Goal: Communication & Community: Share content

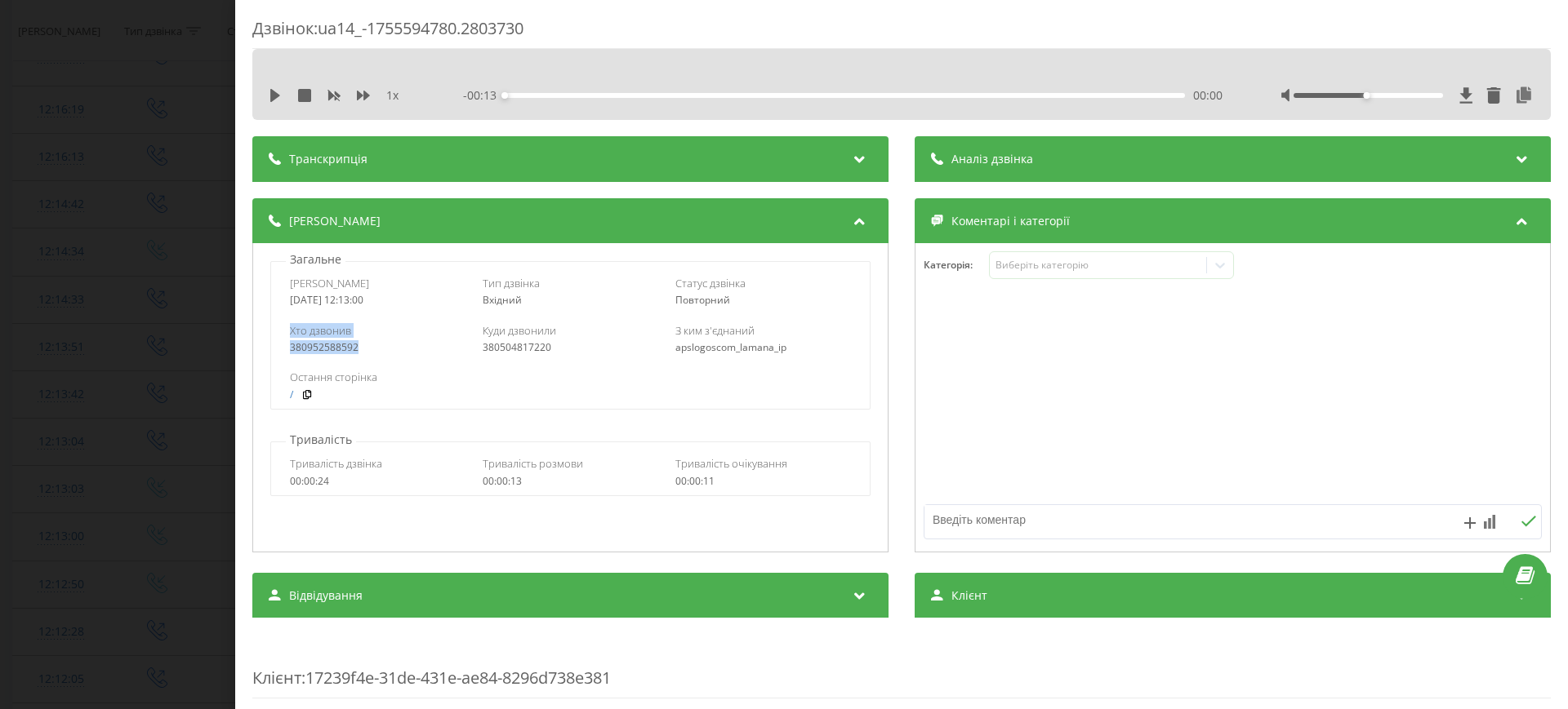
scroll to position [1059, 0]
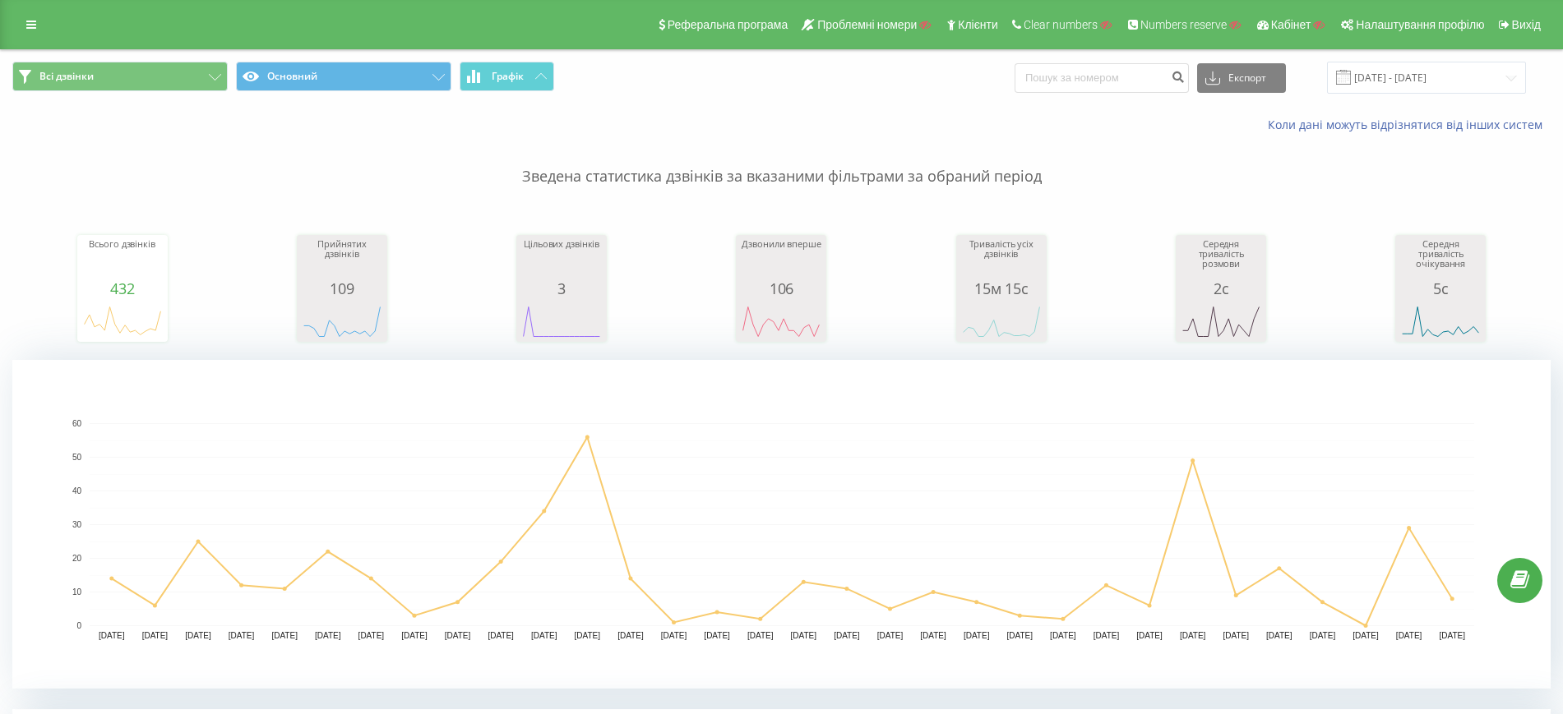
click at [25, 14] on link at bounding box center [31, 24] width 30 height 23
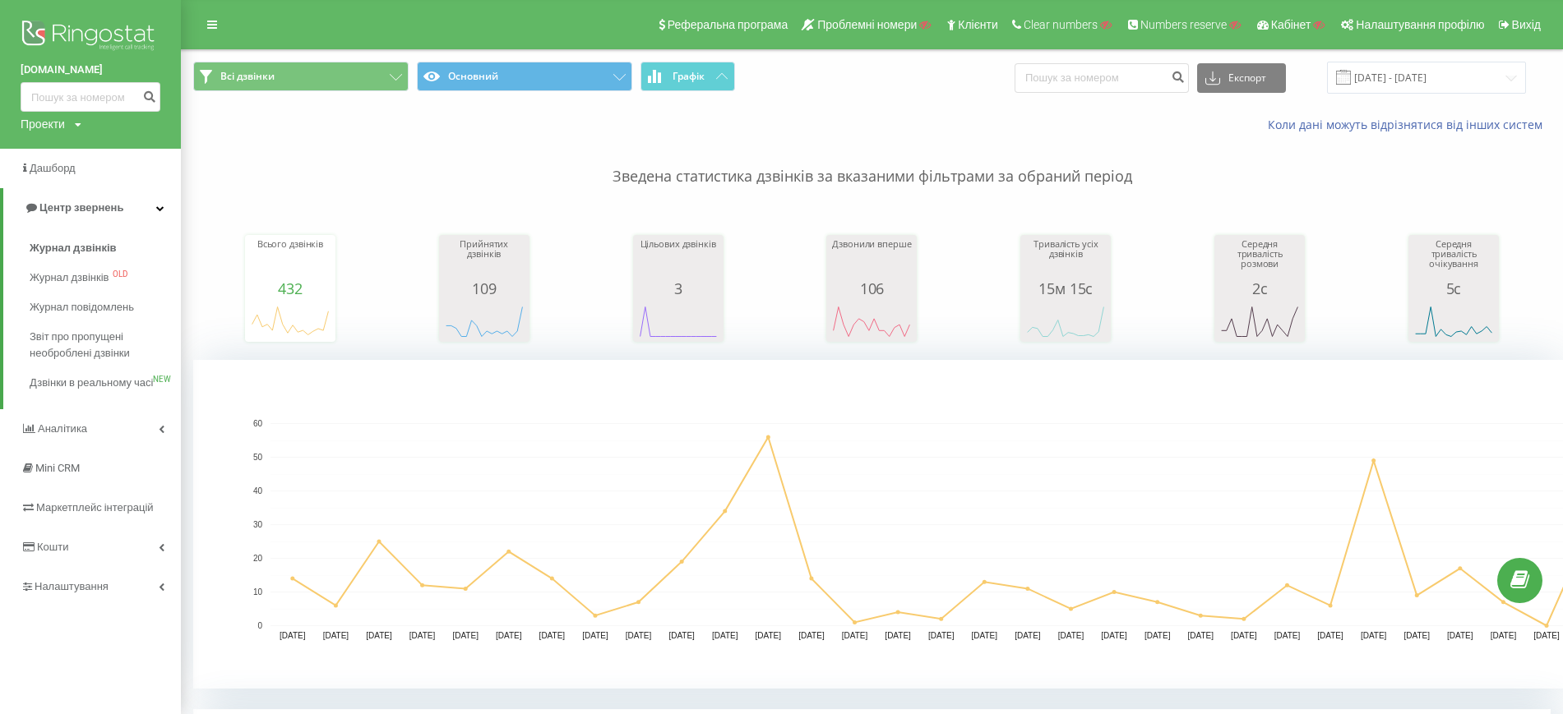
click at [63, 129] on div "Проекти" at bounding box center [43, 124] width 44 height 16
click at [67, 159] on input "text" at bounding box center [66, 149] width 82 height 24
paste input "[DOMAIN_NAME]"
type input "[DOMAIN_NAME]"
click at [138, 151] on link "Пошук" at bounding box center [132, 149] width 48 height 24
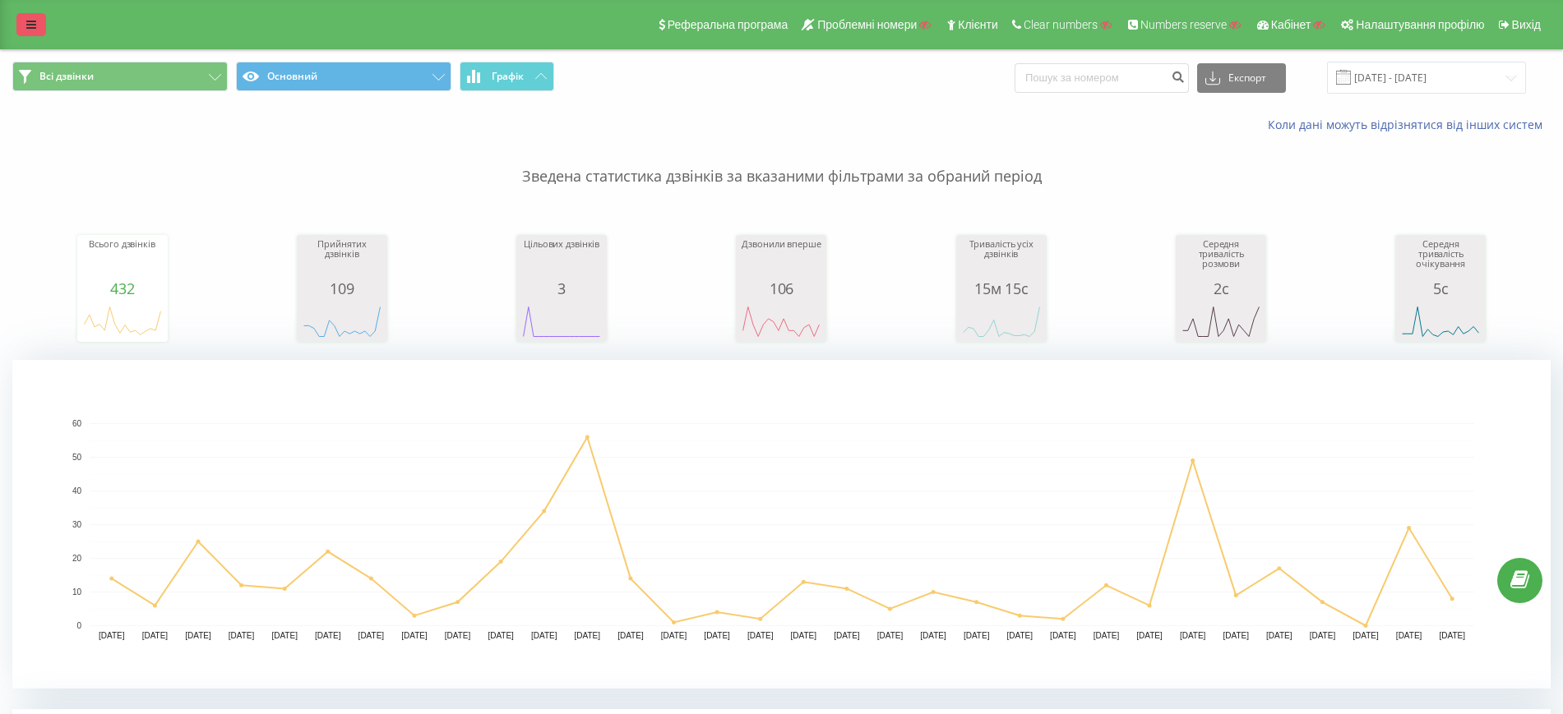
click at [30, 21] on icon at bounding box center [31, 25] width 10 height 12
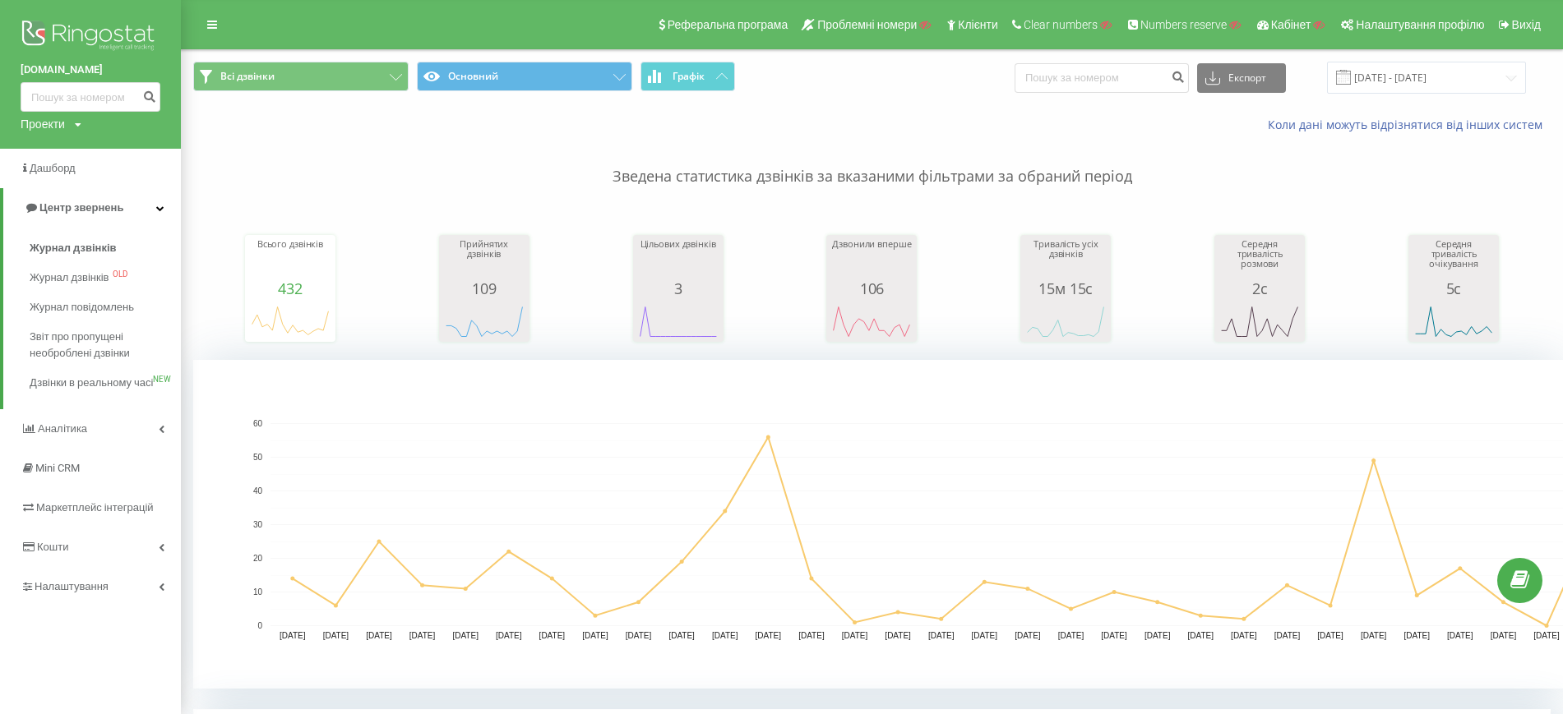
click at [54, 134] on div "banirngst.ua Проекти Пошук" at bounding box center [90, 74] width 181 height 149
click at [49, 122] on div "Проекти" at bounding box center [43, 124] width 44 height 16
click at [69, 160] on input "text" at bounding box center [66, 149] width 82 height 24
paste input "tvoekolo.com.ua"
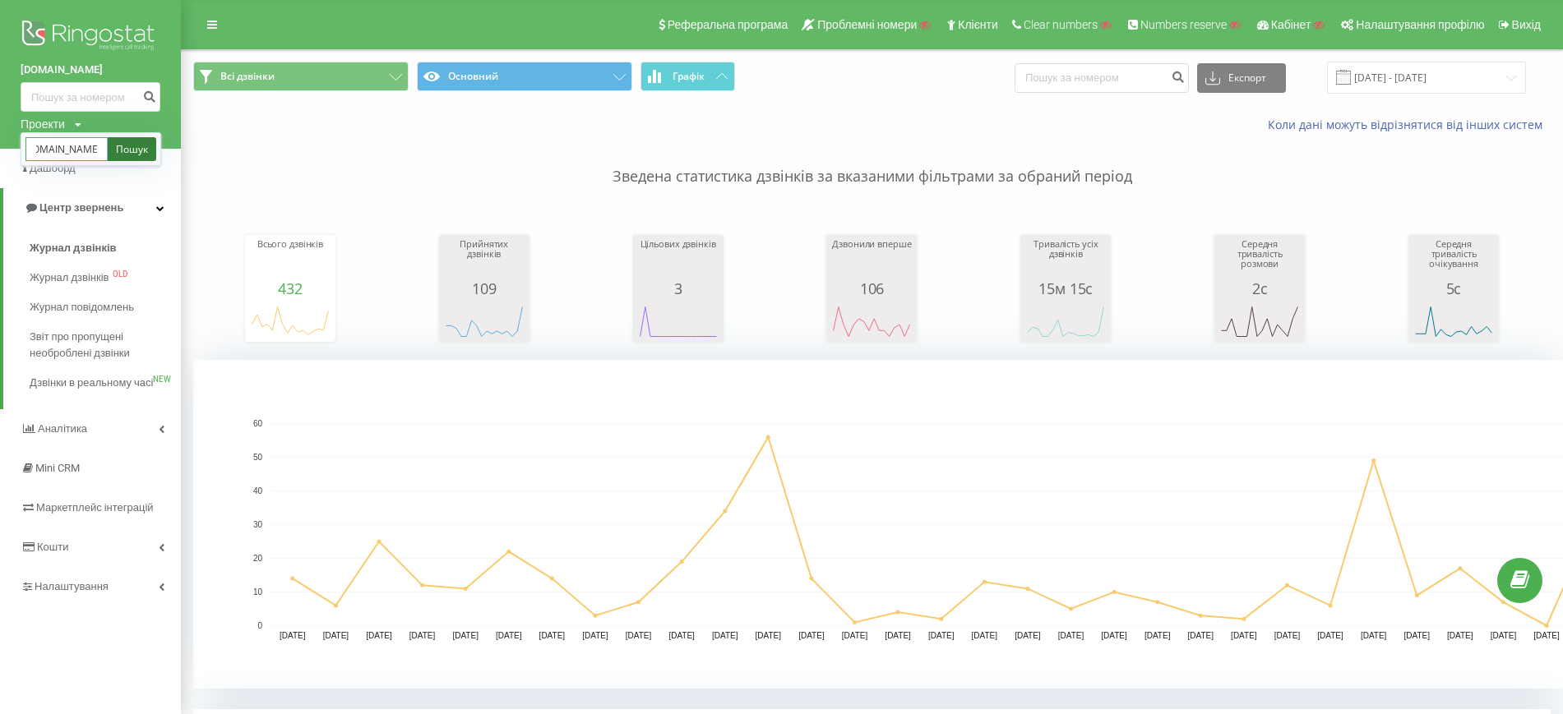
type input "tvoekolo.com.ua"
click at [125, 150] on link "Пошук" at bounding box center [132, 149] width 48 height 24
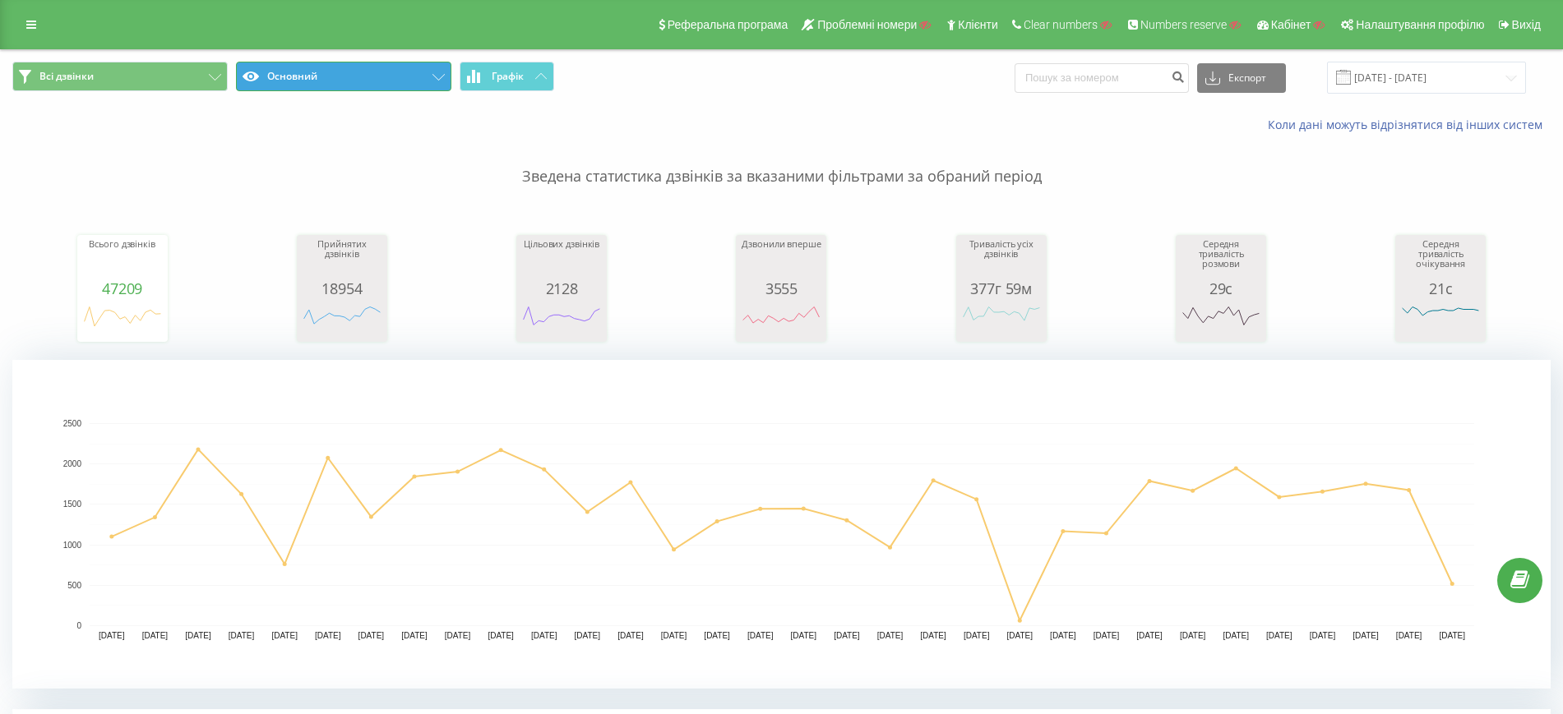
click at [348, 66] on button "Основний" at bounding box center [343, 77] width 215 height 30
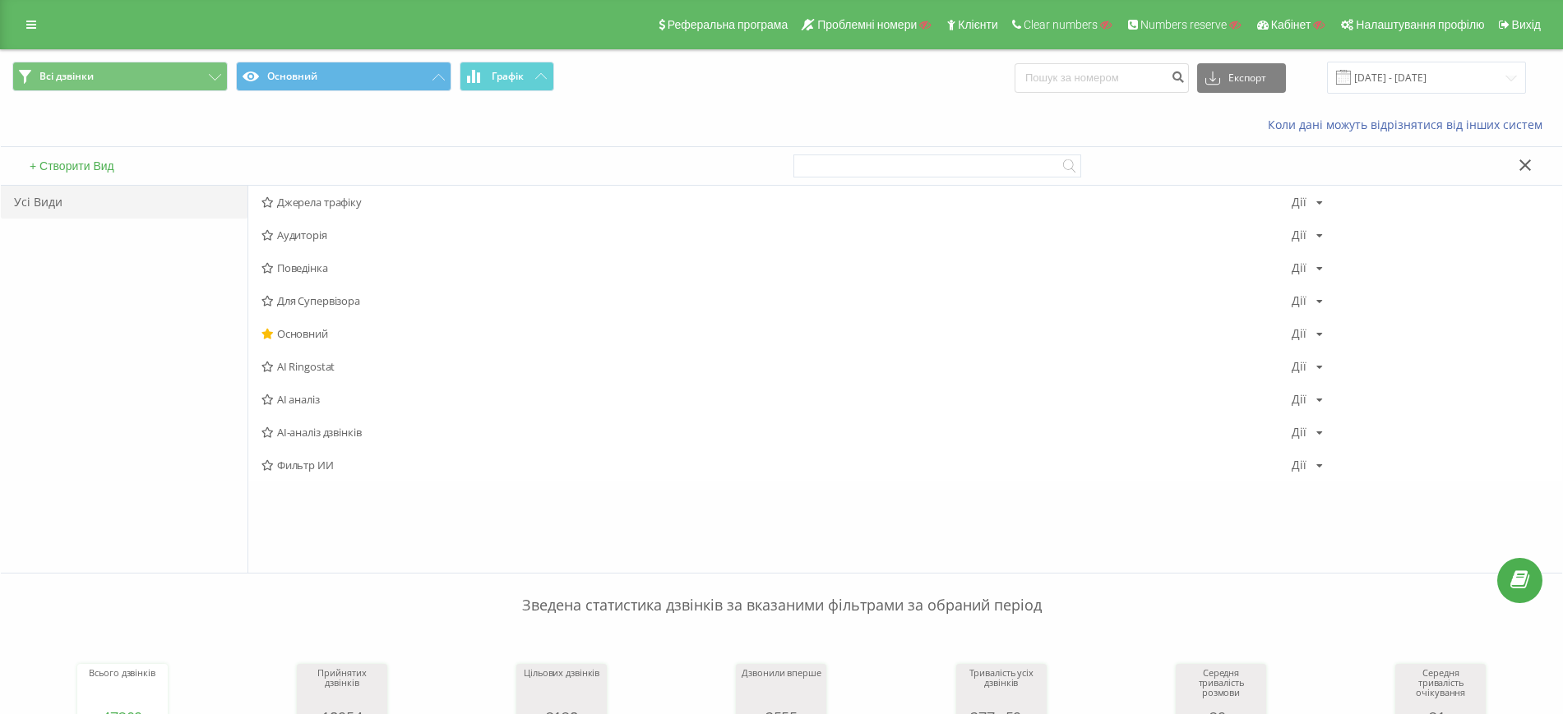
click at [85, 172] on button "+ Створити Вид" at bounding box center [72, 166] width 95 height 15
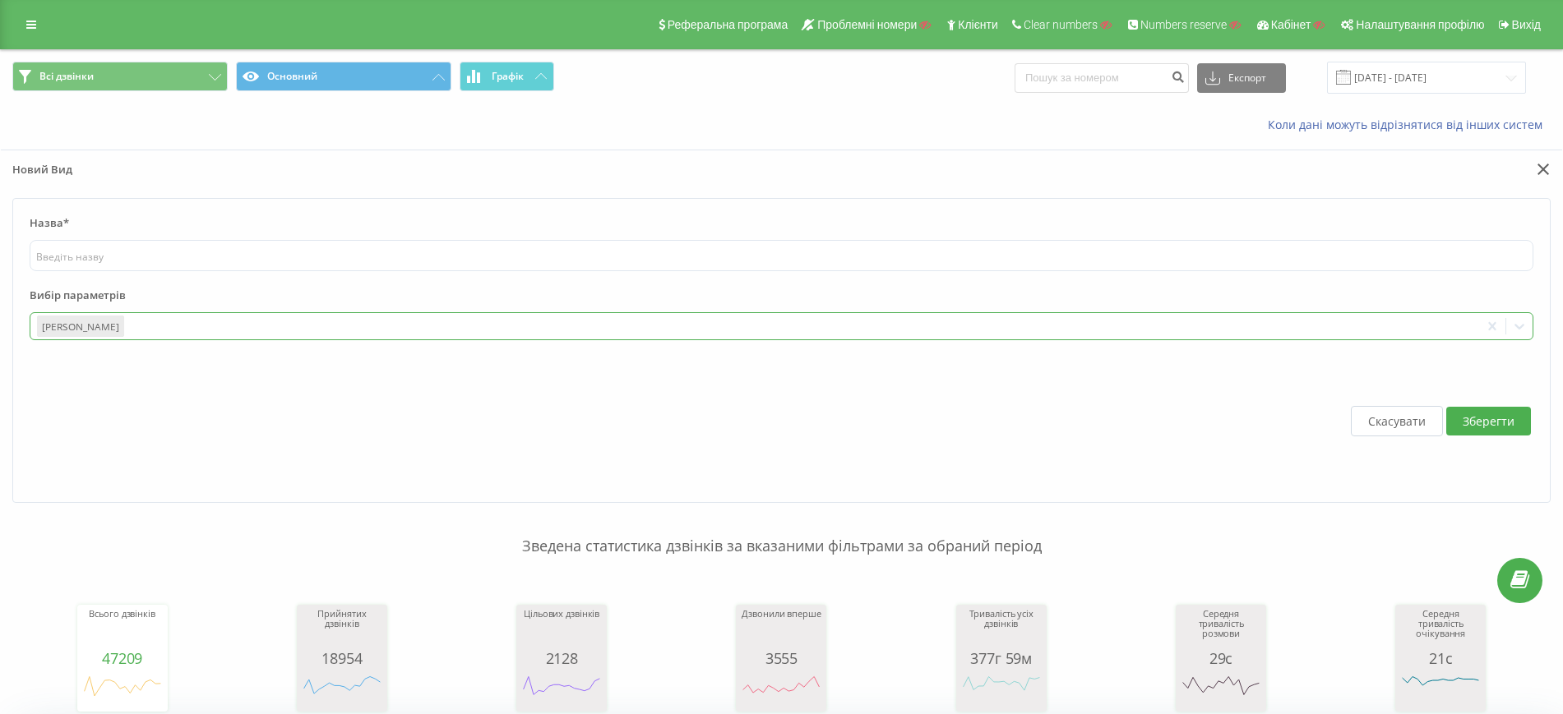
click at [127, 323] on div at bounding box center [800, 326] width 1346 height 19
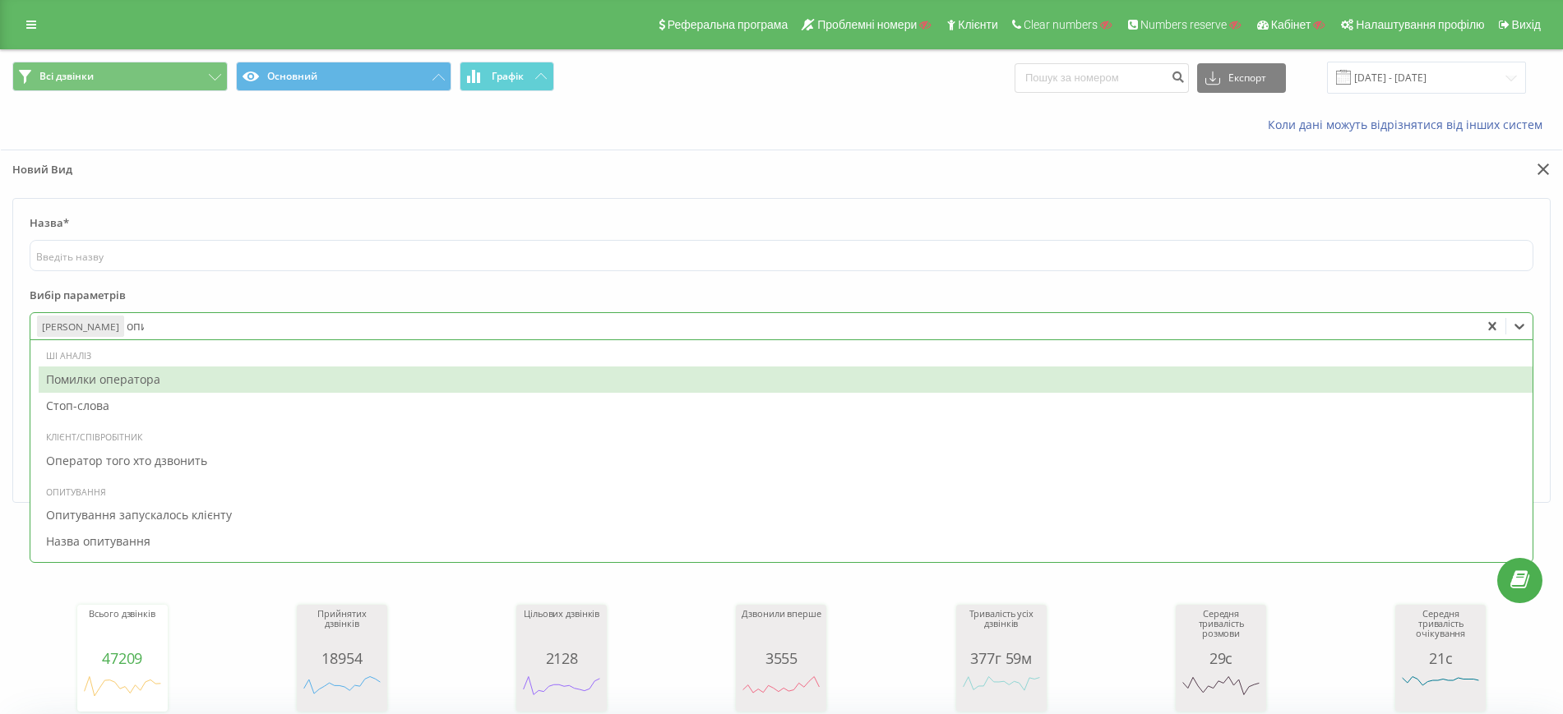
type input "опит"
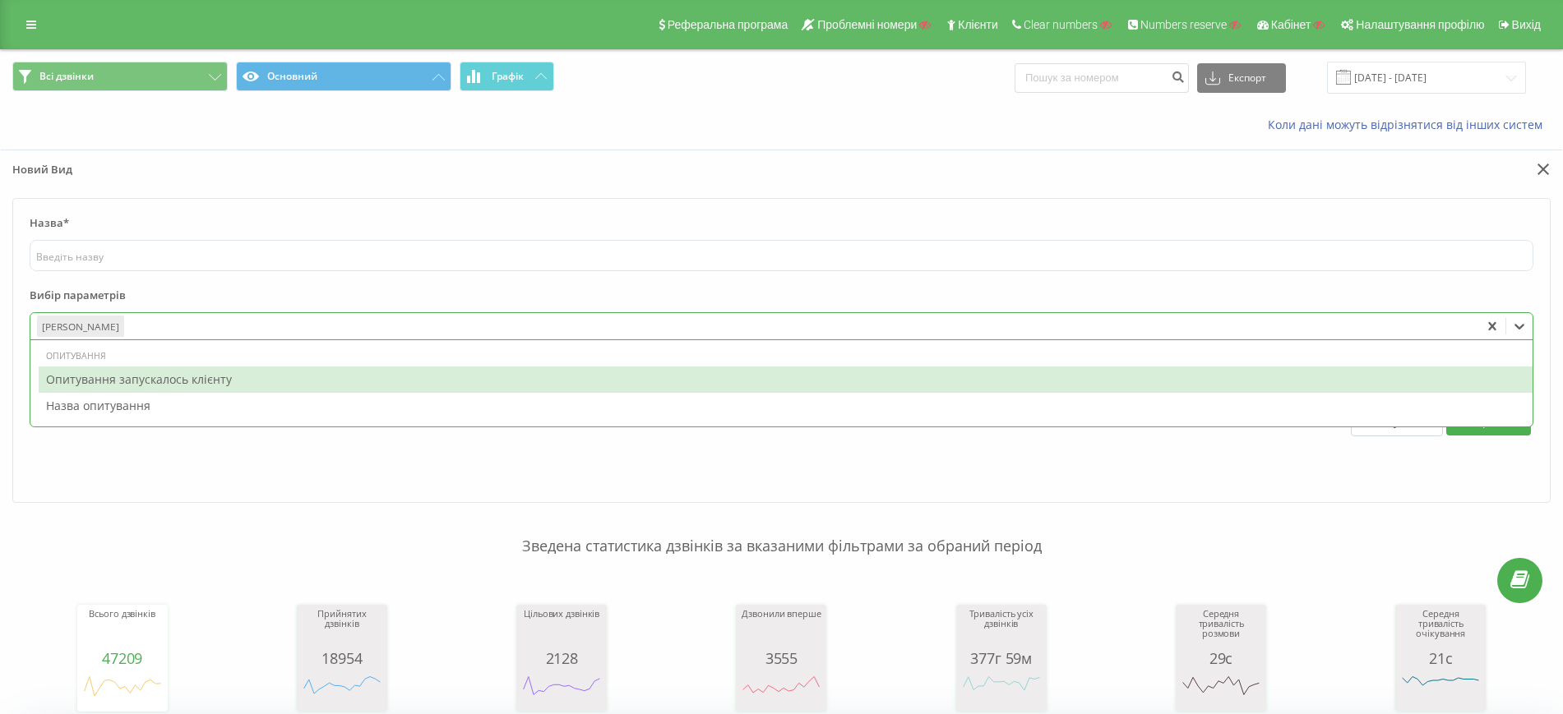
click at [141, 326] on div at bounding box center [800, 326] width 1346 height 19
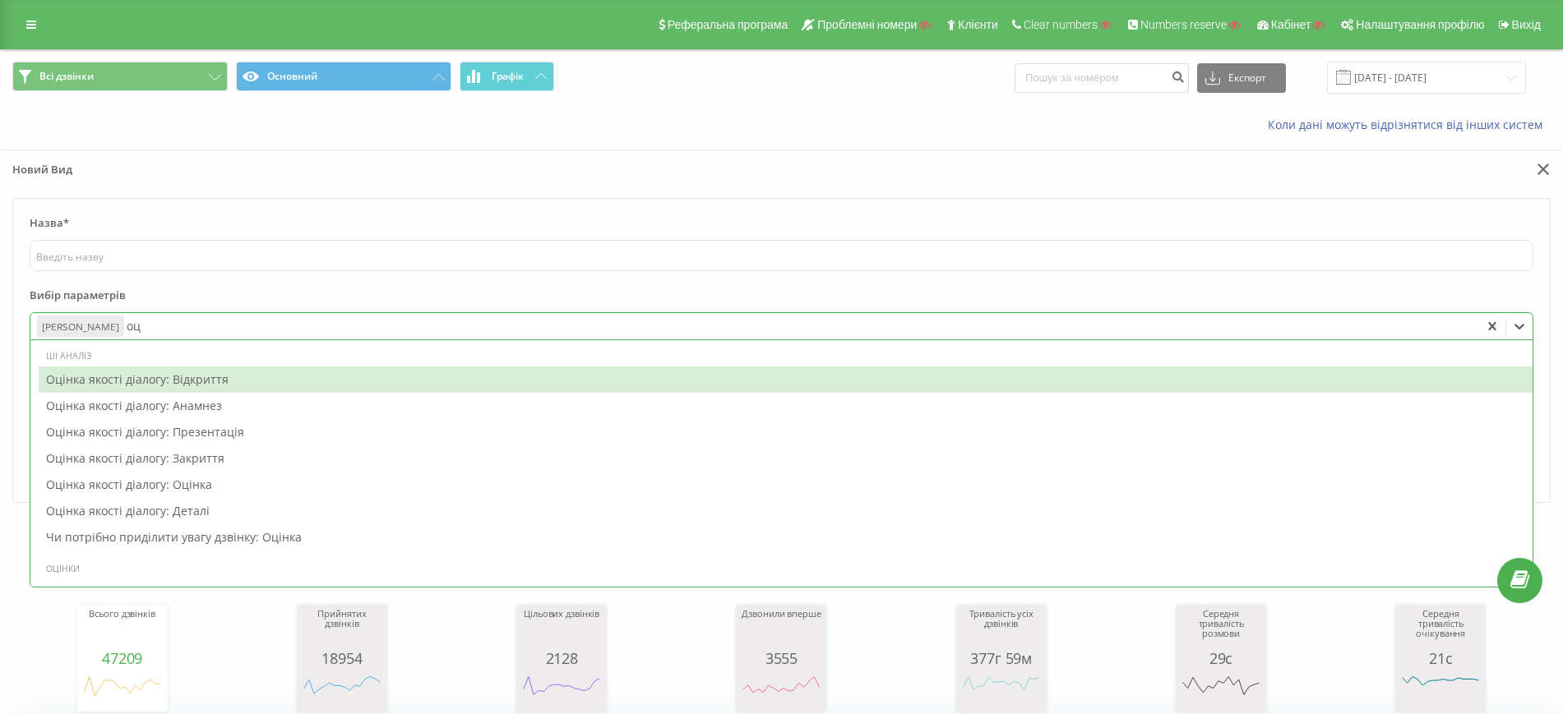
type input "оці"
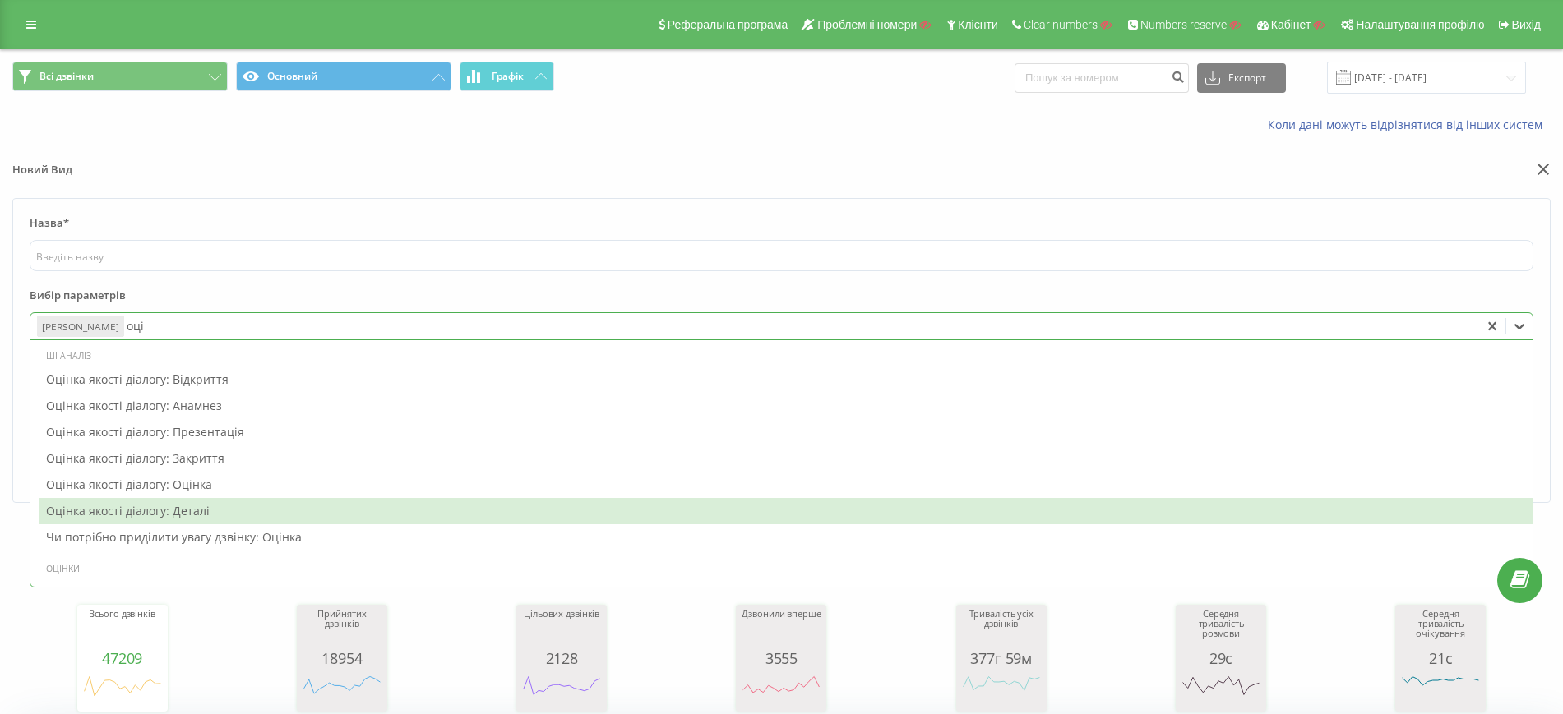
scroll to position [81, 0]
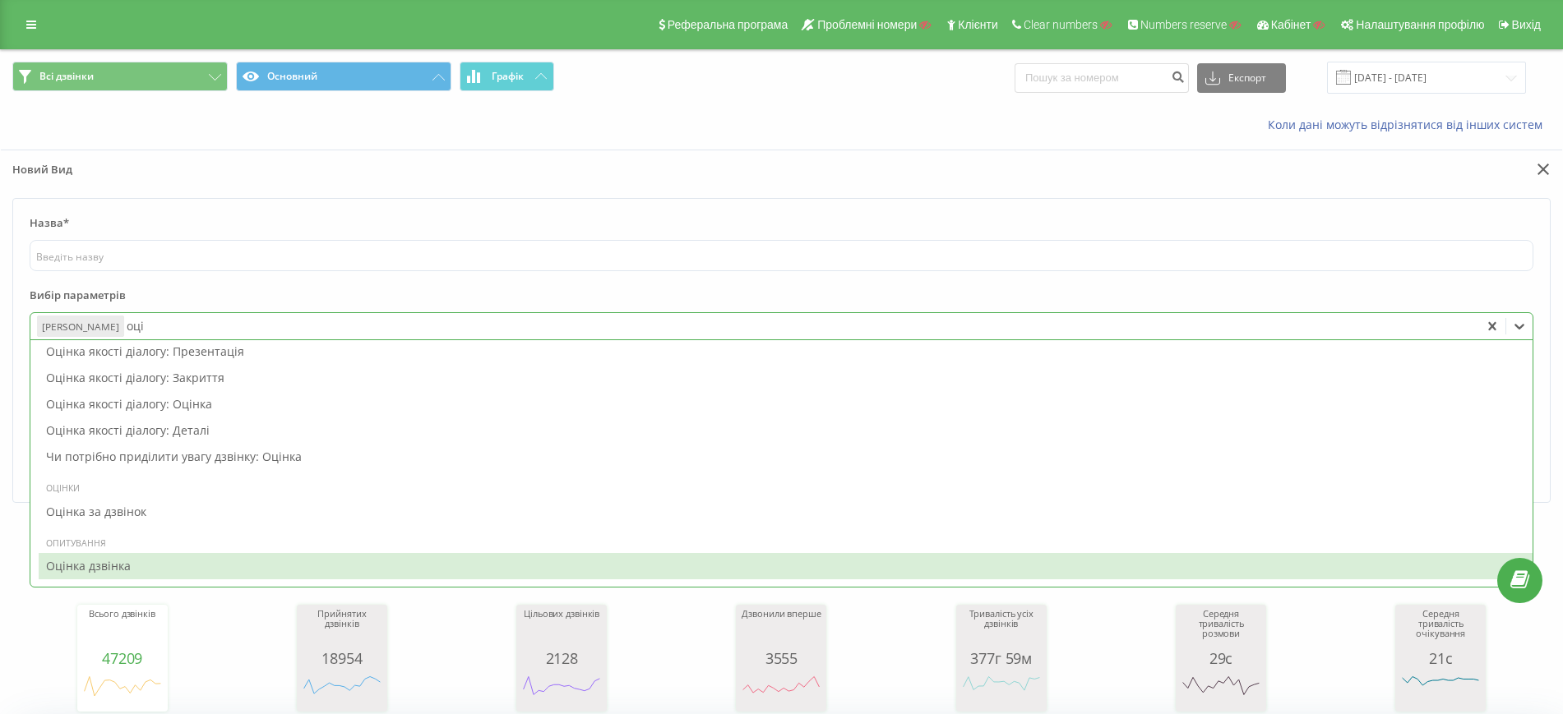
click at [133, 563] on div "Оцінка дзвінка" at bounding box center [785, 566] width 1493 height 26
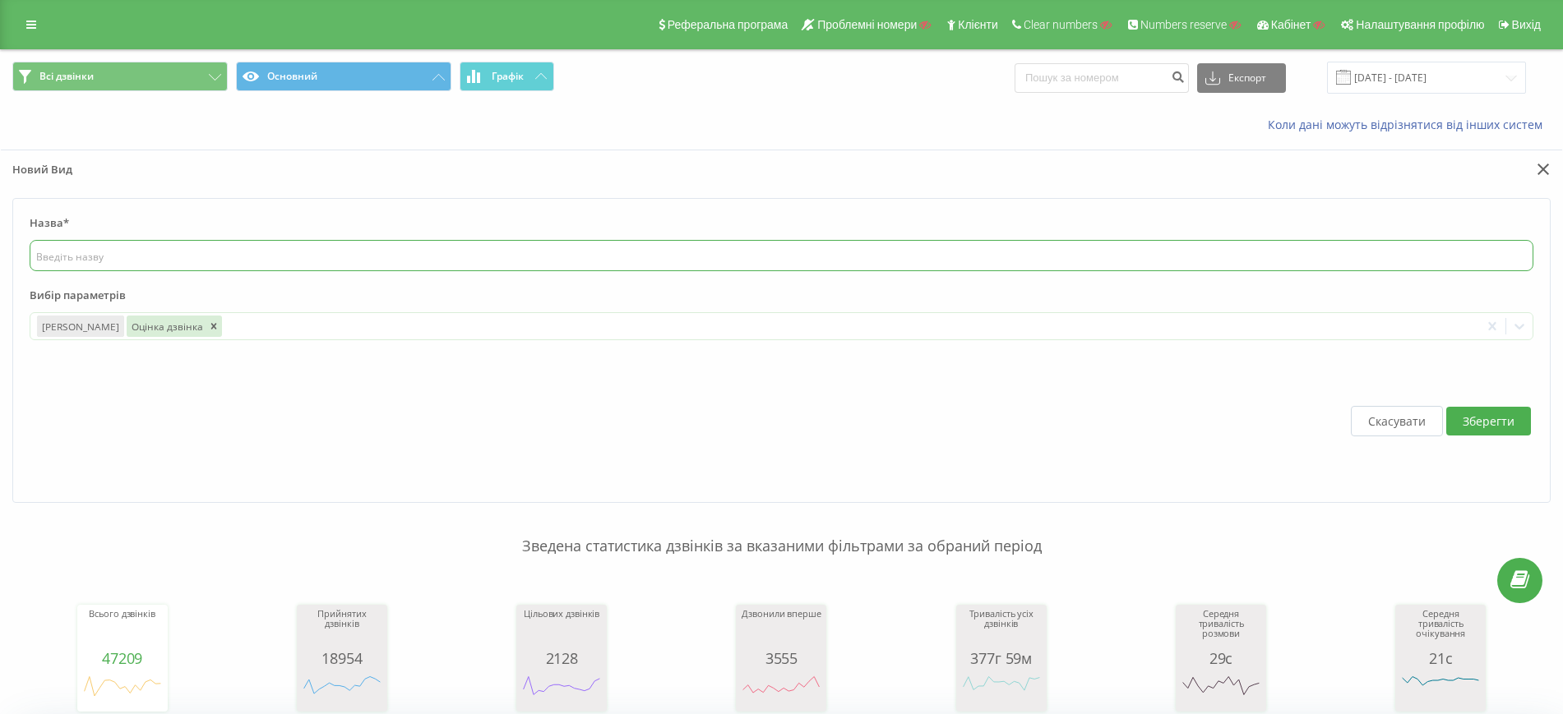
click at [658, 255] on input "text" at bounding box center [781, 255] width 1503 height 31
type input "е"
type input "тест"
click at [1482, 418] on button "Зберегти" at bounding box center [1488, 421] width 85 height 29
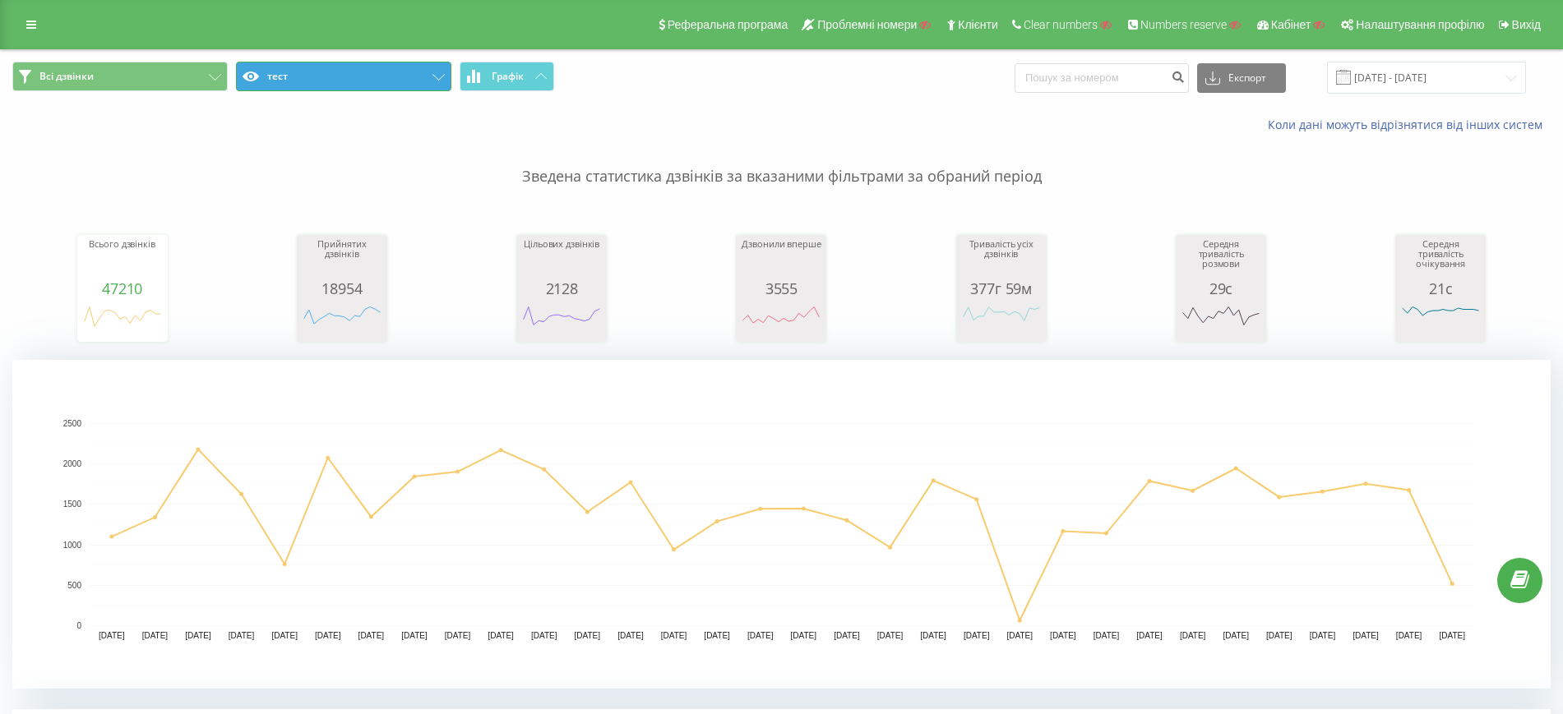
click at [336, 85] on button "тест" at bounding box center [343, 77] width 215 height 30
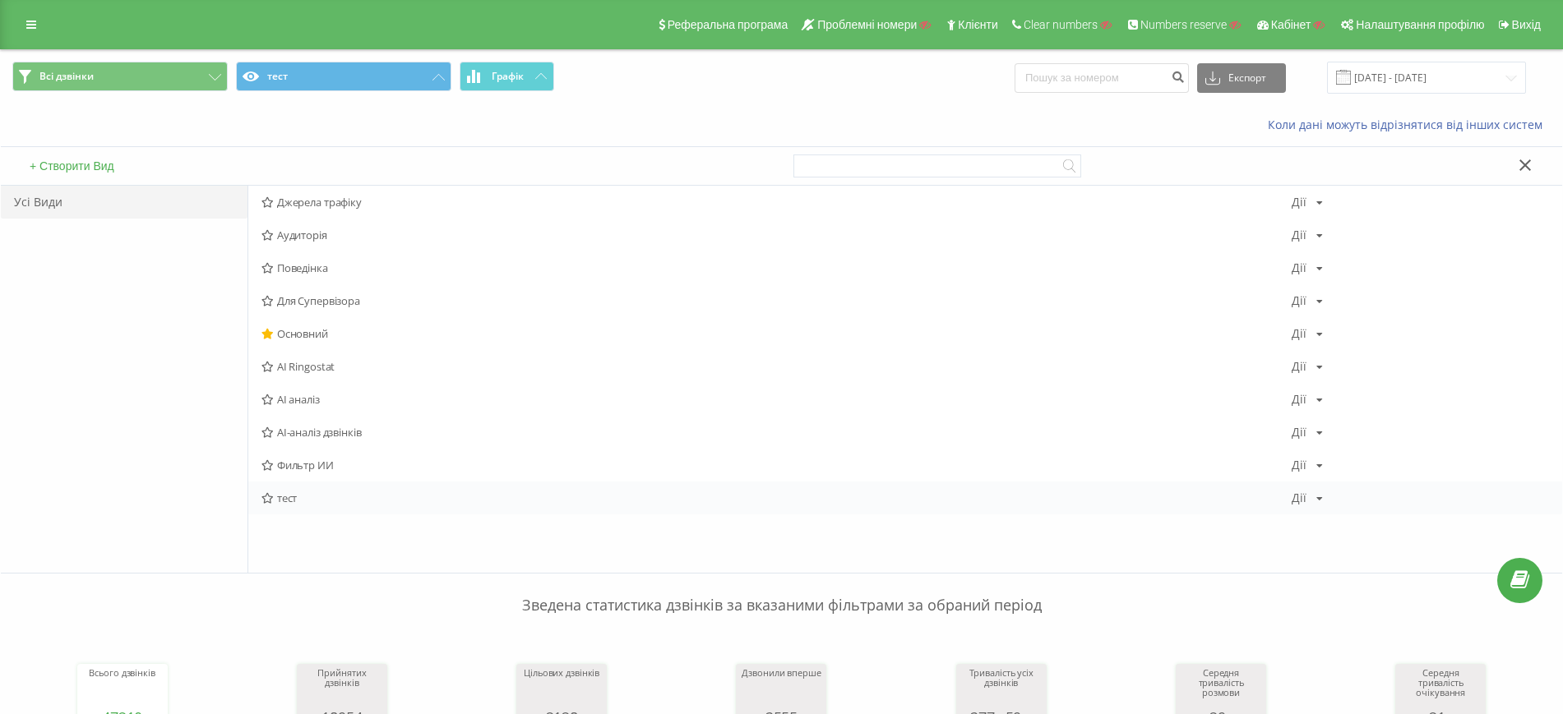
click at [1316, 500] on icon at bounding box center [1319, 499] width 7 height 10
click at [1330, 525] on div "Редагувати" at bounding box center [1370, 520] width 157 height 30
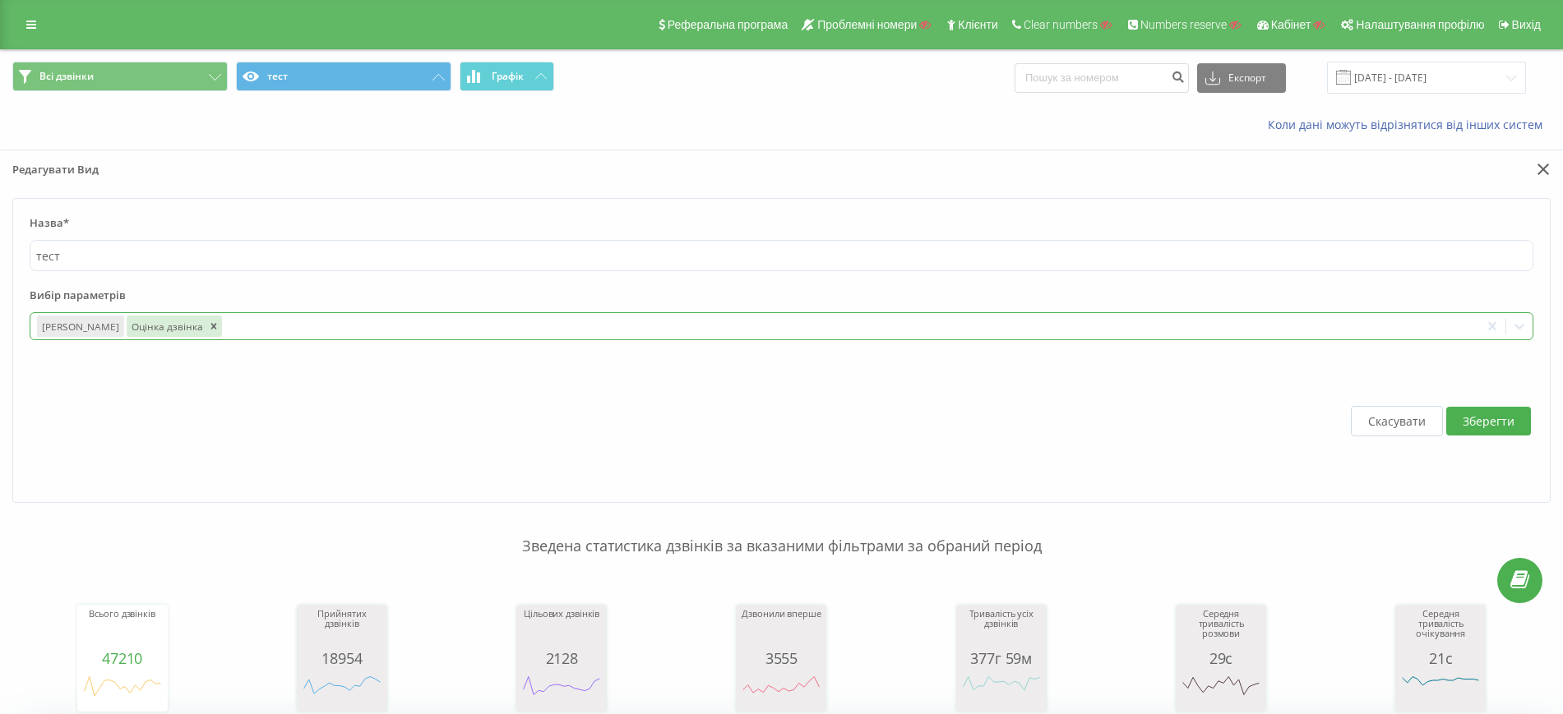
click at [238, 314] on div "Дата дзвінка Оцінка дзвінка" at bounding box center [754, 326] width 1448 height 26
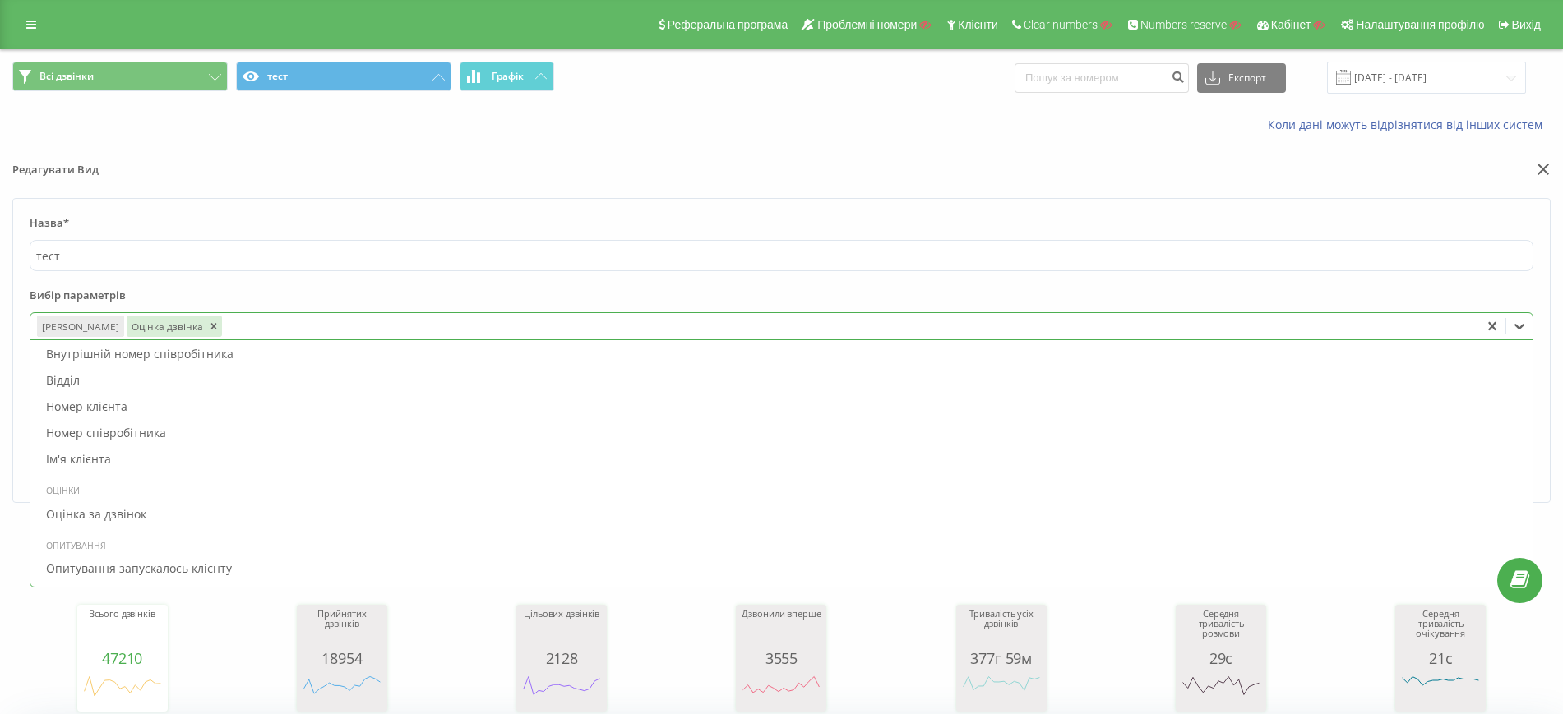
scroll to position [1853, 0]
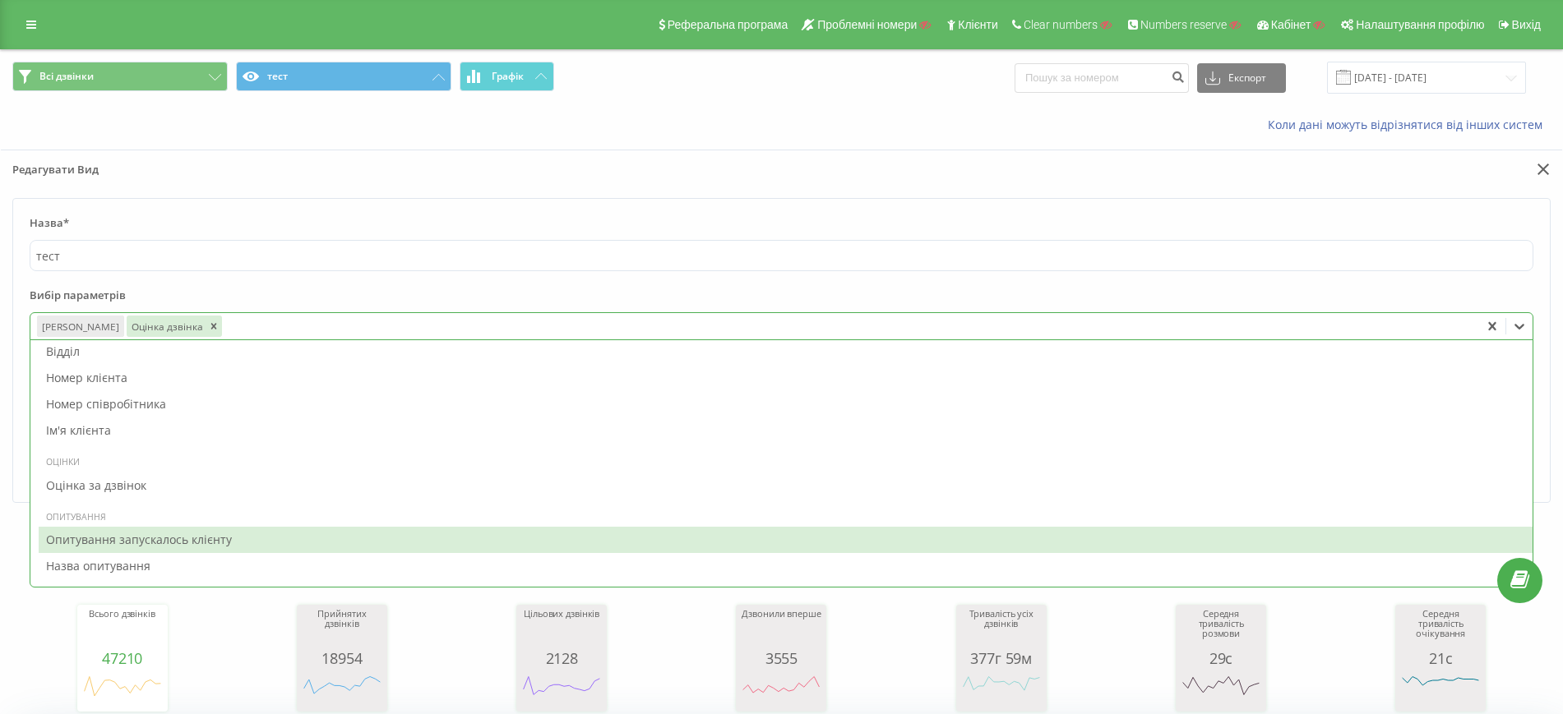
click at [277, 537] on div "Опитування запускалось клієнту" at bounding box center [785, 540] width 1493 height 26
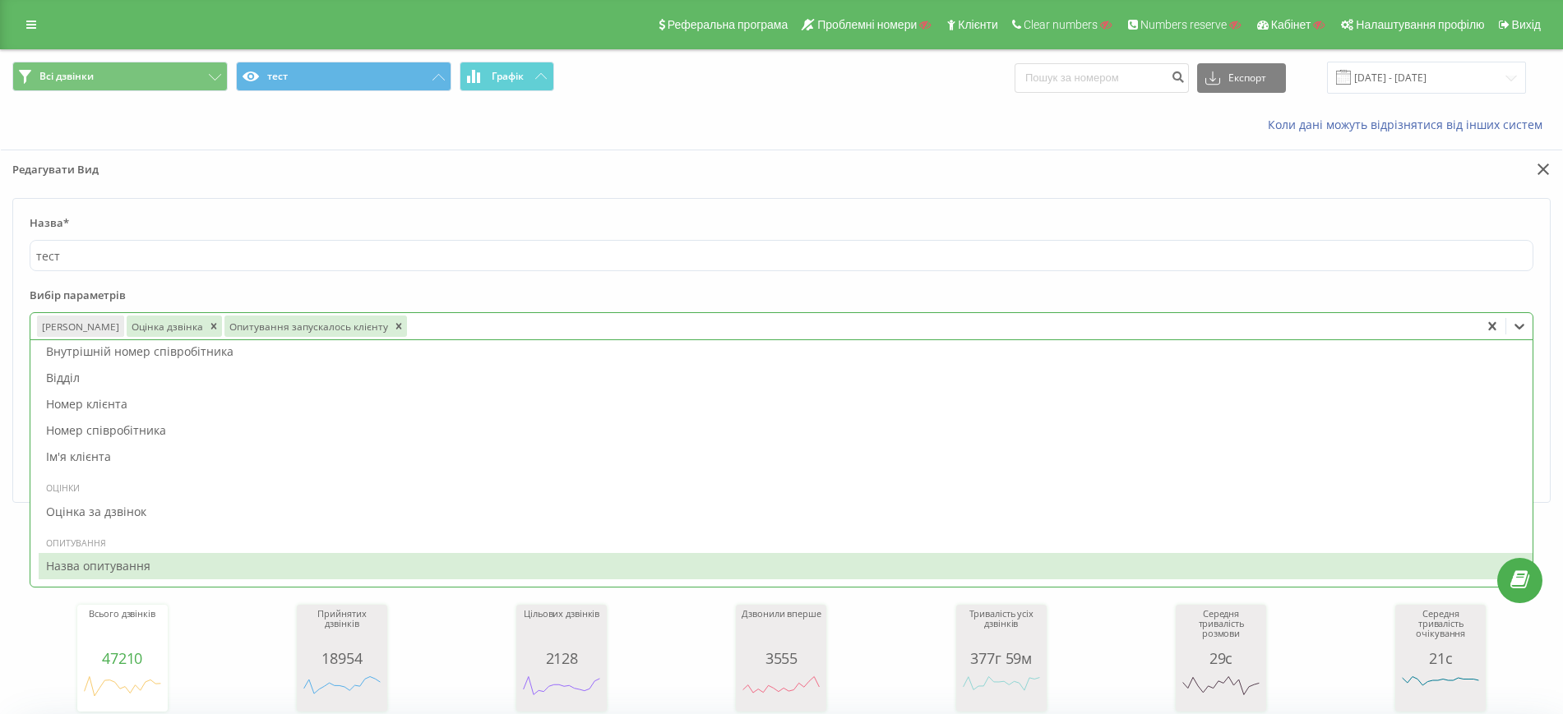
click at [178, 561] on div "Назва опитування" at bounding box center [785, 566] width 1493 height 26
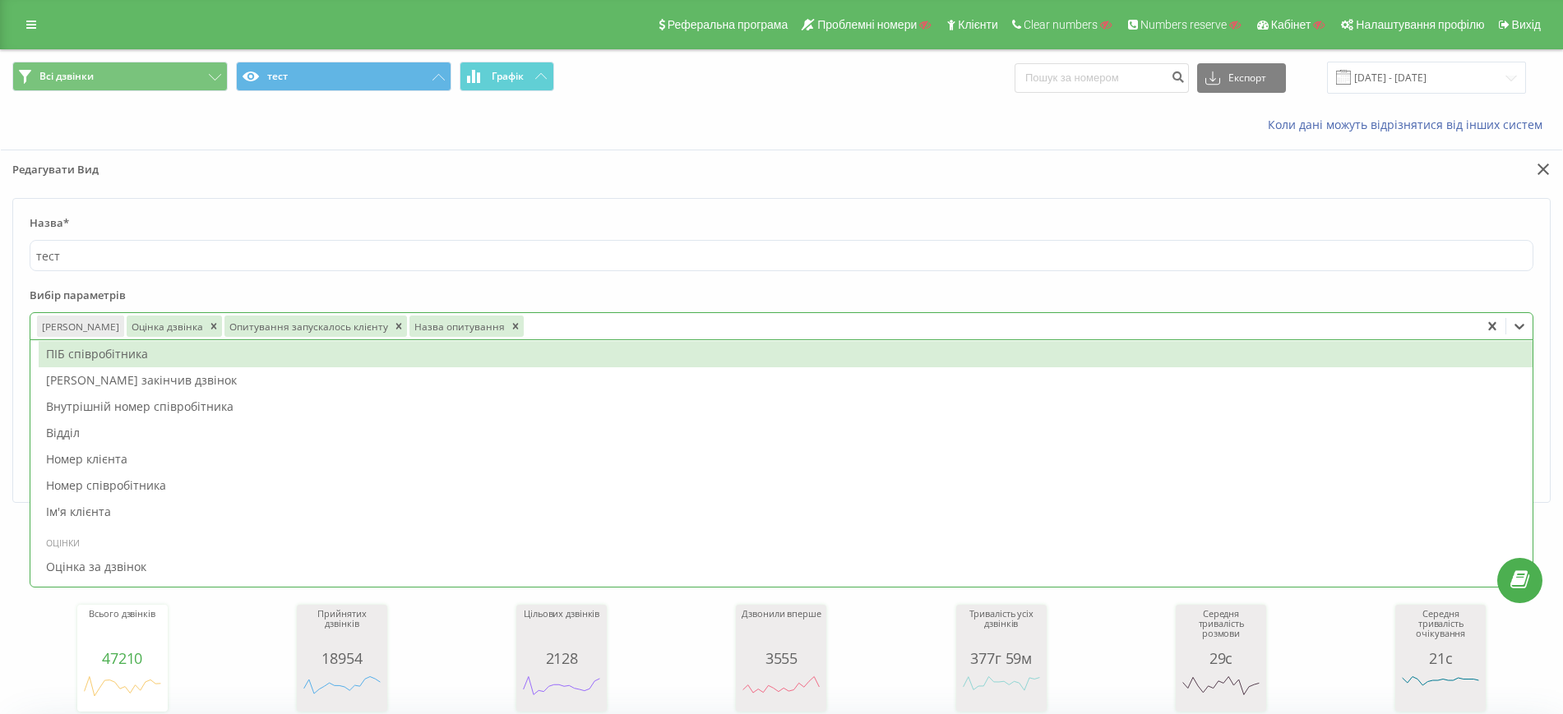
click at [1527, 293] on label "Вибір параметрів" at bounding box center [781, 300] width 1503 height 25
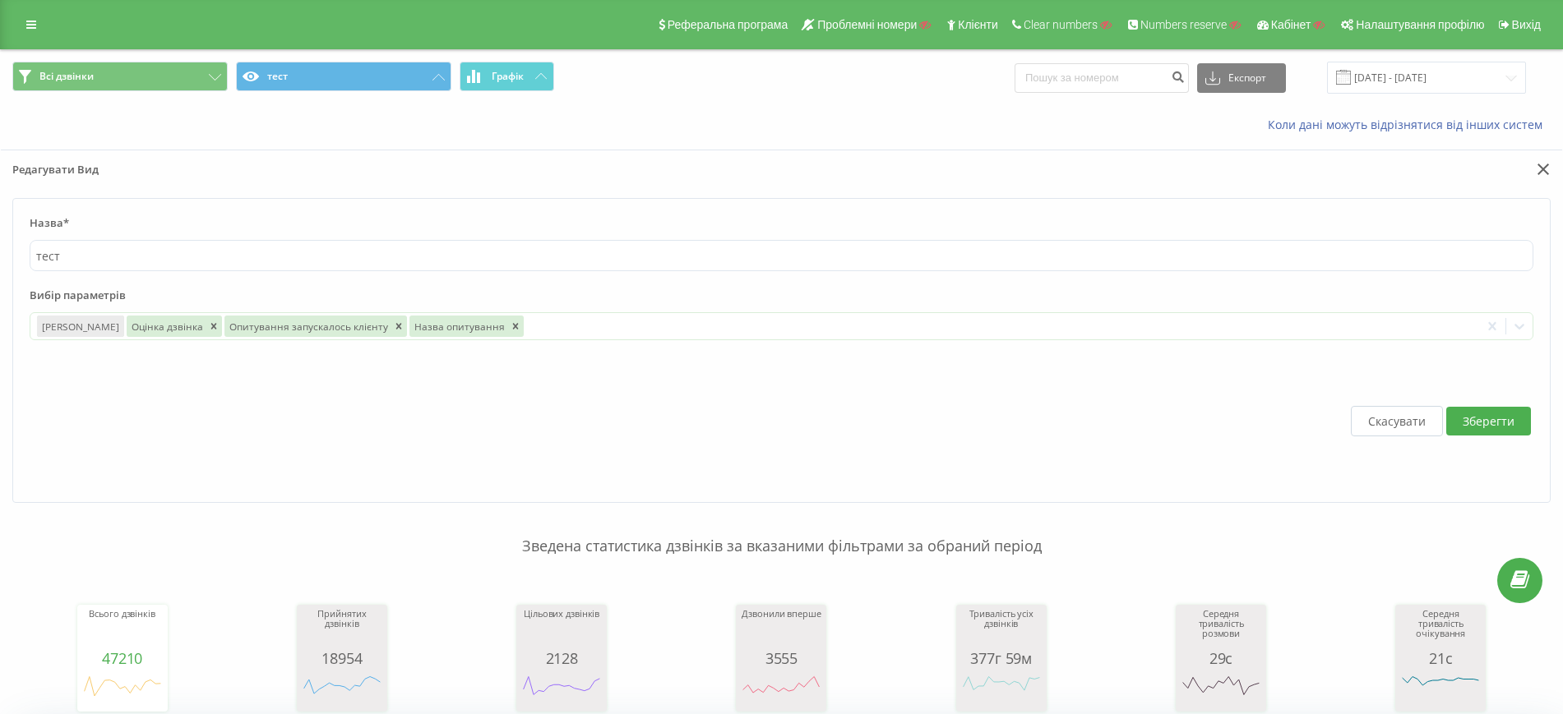
click at [1500, 422] on button "Зберегти" at bounding box center [1488, 421] width 85 height 29
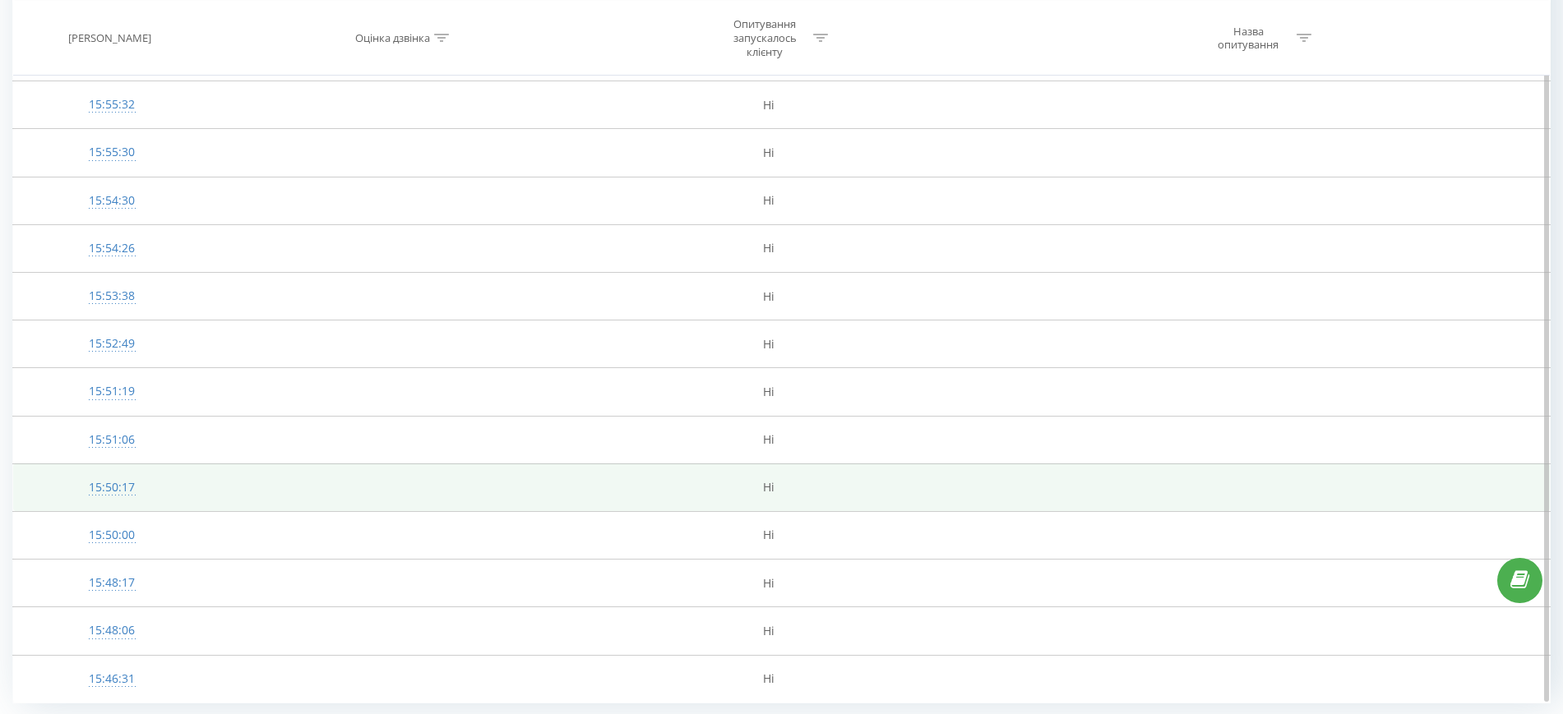
scroll to position [1363, 0]
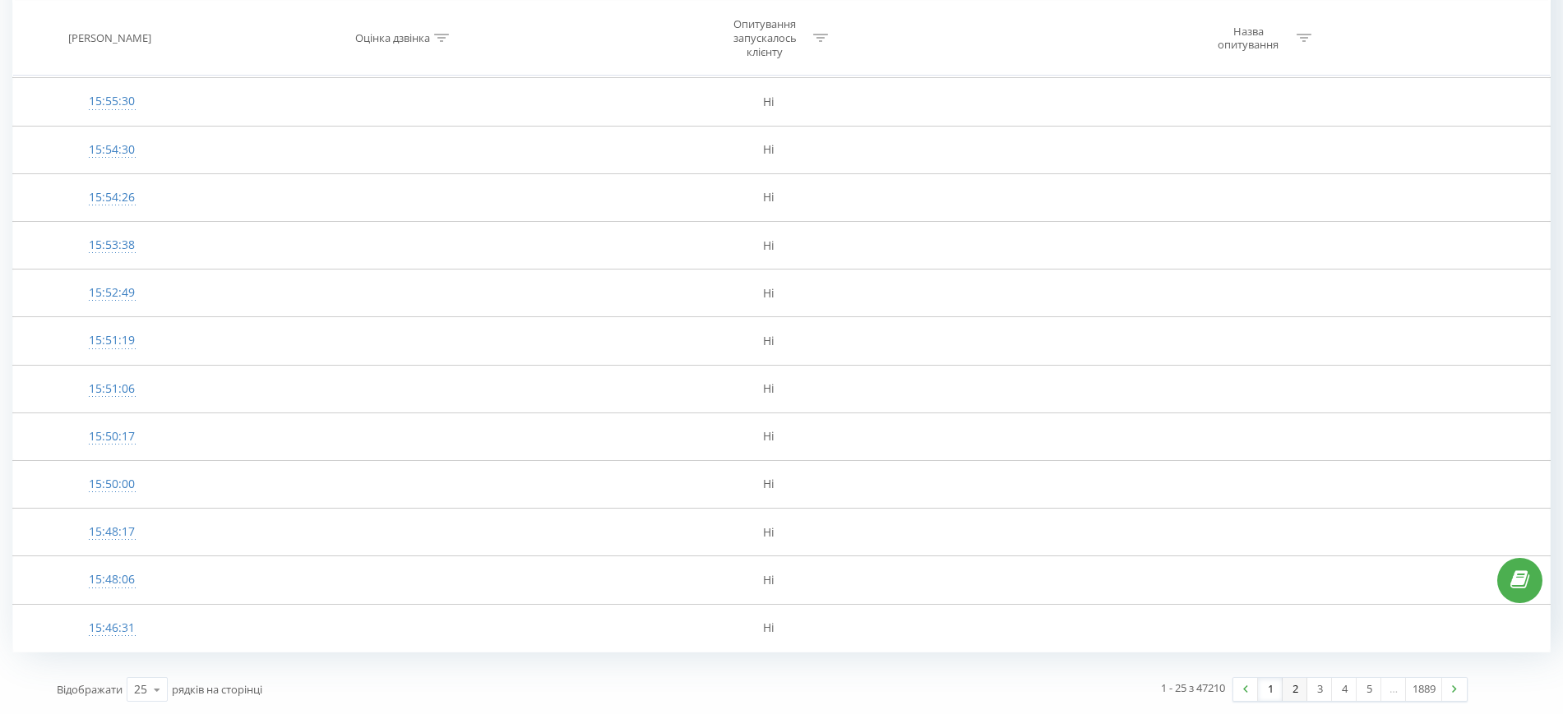
click at [1304, 693] on div "1 2 3 4 5 … 1889" at bounding box center [1349, 689] width 235 height 25
click at [1359, 685] on link "5" at bounding box center [1368, 689] width 25 height 23
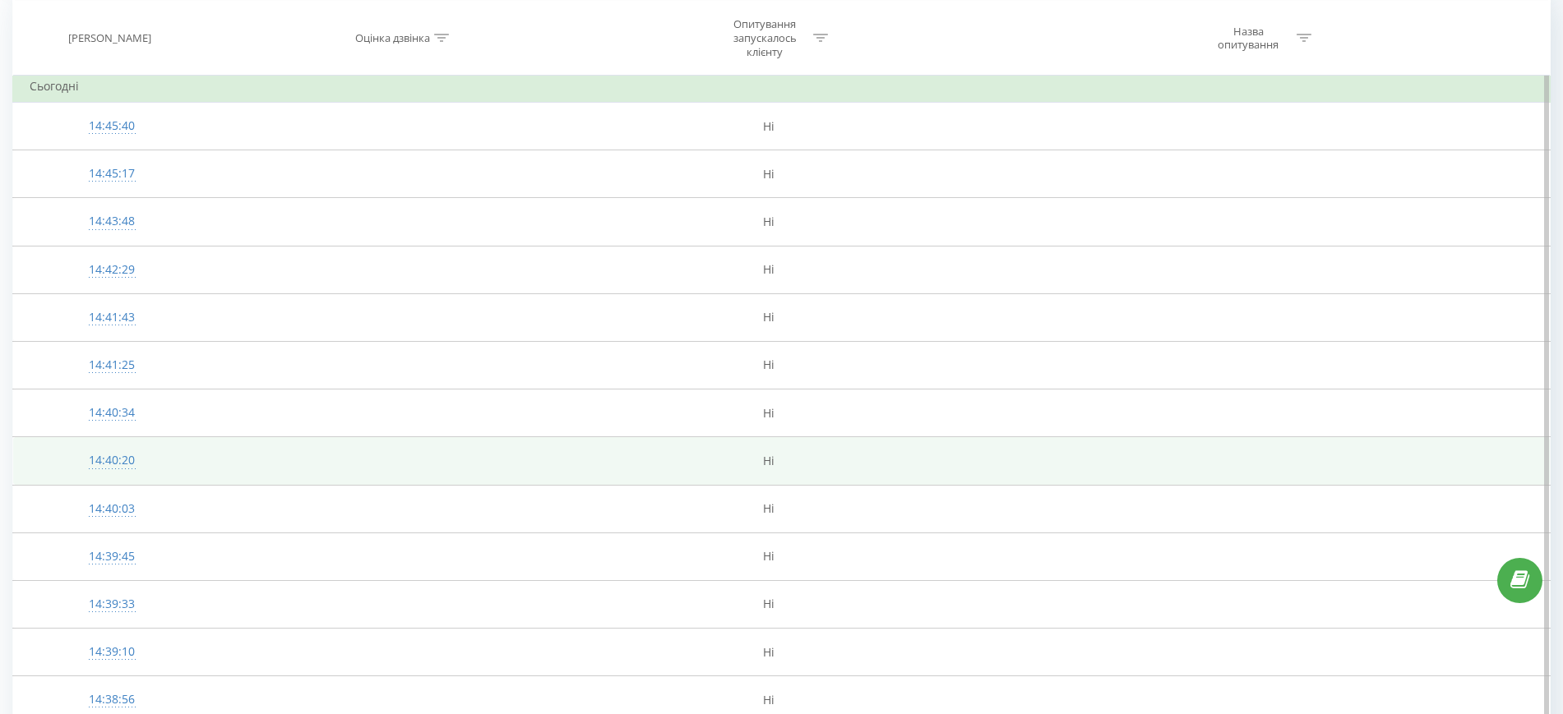
scroll to position [644, 0]
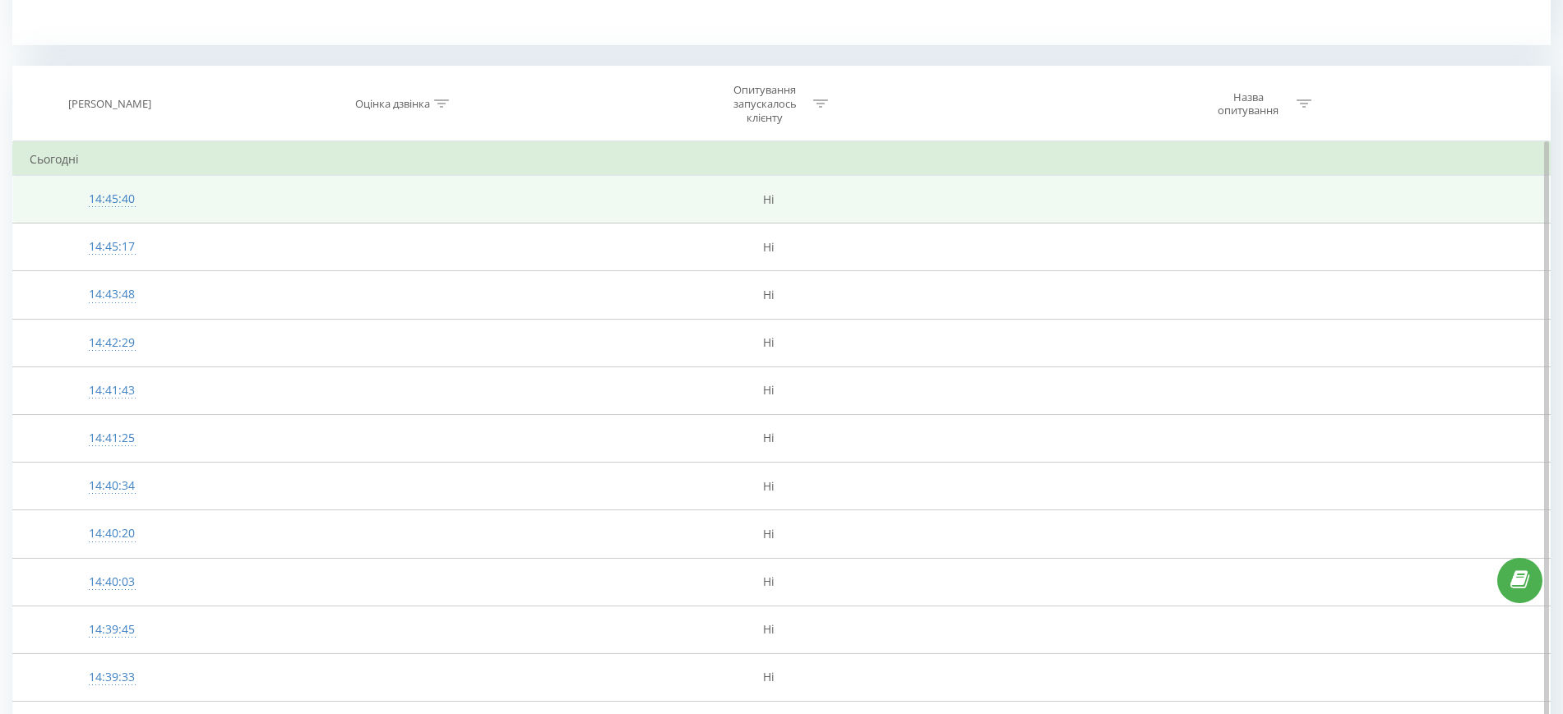
click at [130, 196] on div "14:45:40" at bounding box center [112, 199] width 165 height 32
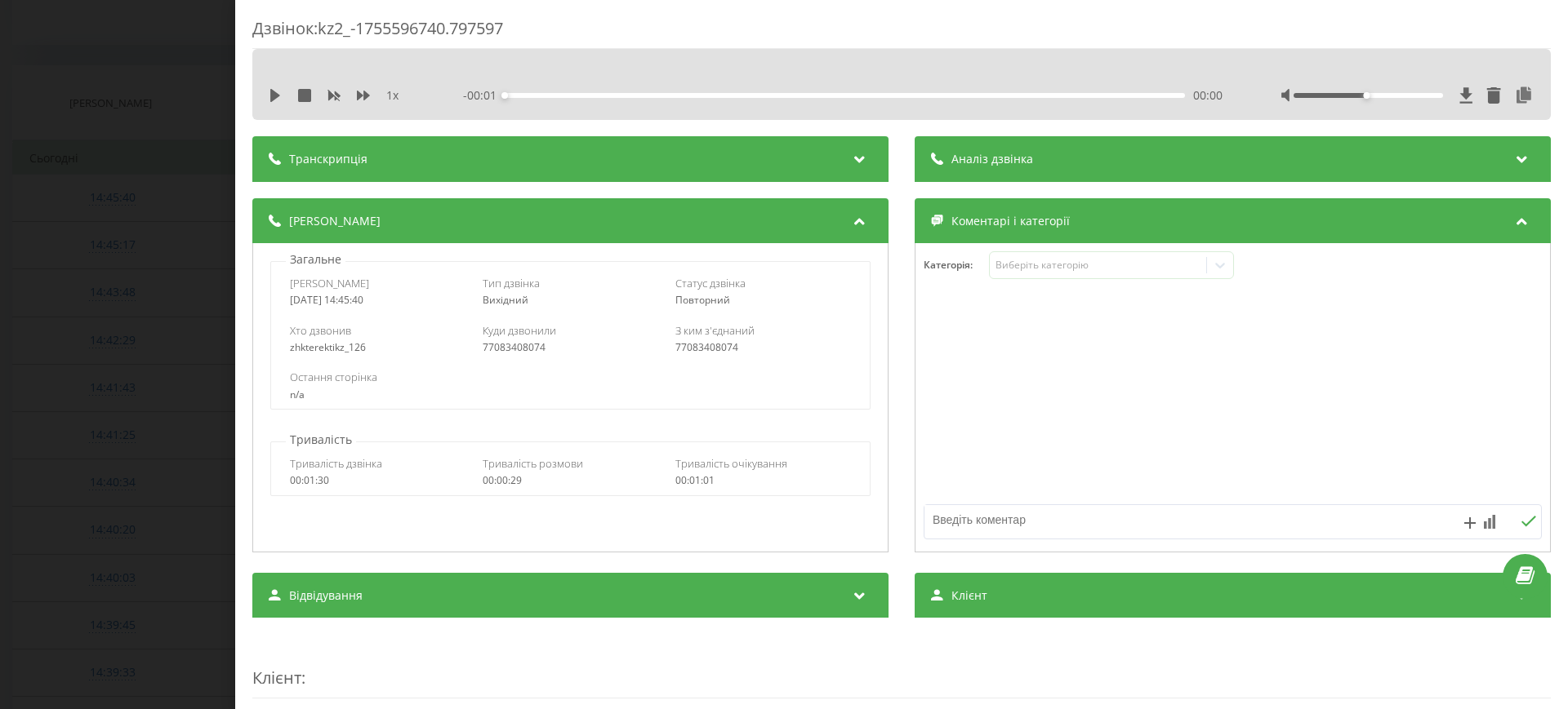
click at [42, 250] on div "Дзвінок : kz2_-1755596740.797597 1 x - 00:01 00:00 00:00 Транскрипція Для AI-ан…" at bounding box center [784, 354] width 1568 height 709
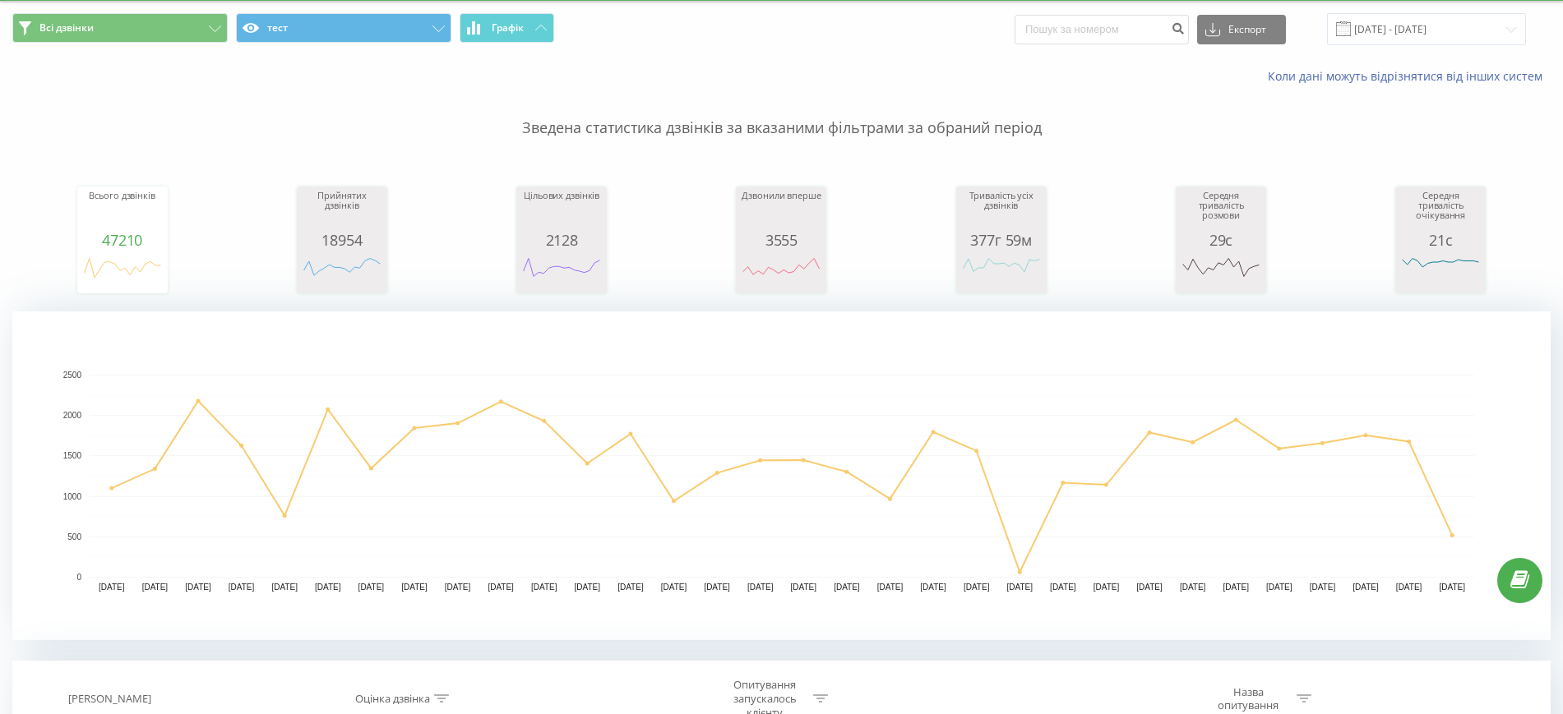
scroll to position [27, 0]
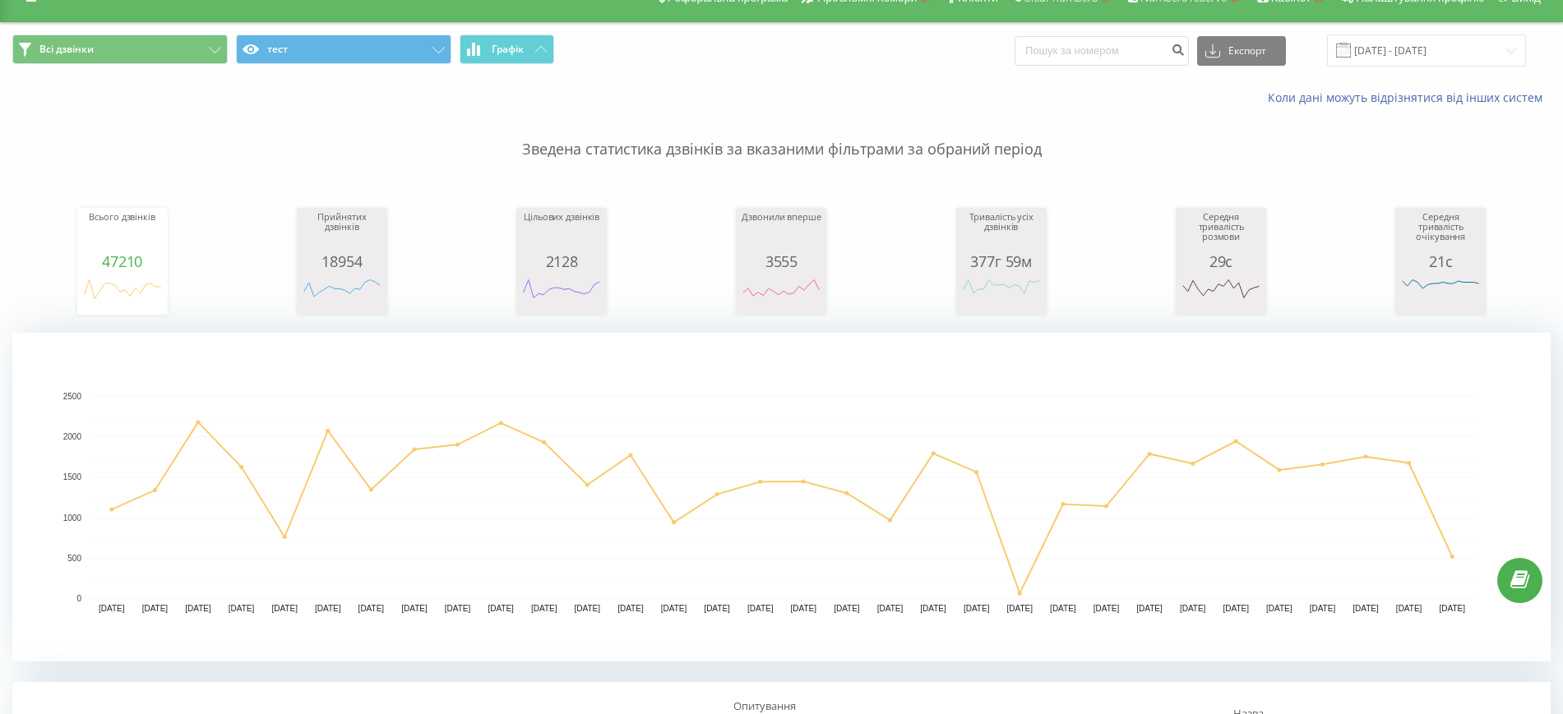
click at [399, 73] on div "Всі дзвінки тест Графік Експорт .csv .xls .xlsx 19.07.2025 - 19.08.2025" at bounding box center [781, 50] width 1561 height 55
click at [390, 61] on button "тест" at bounding box center [343, 50] width 215 height 30
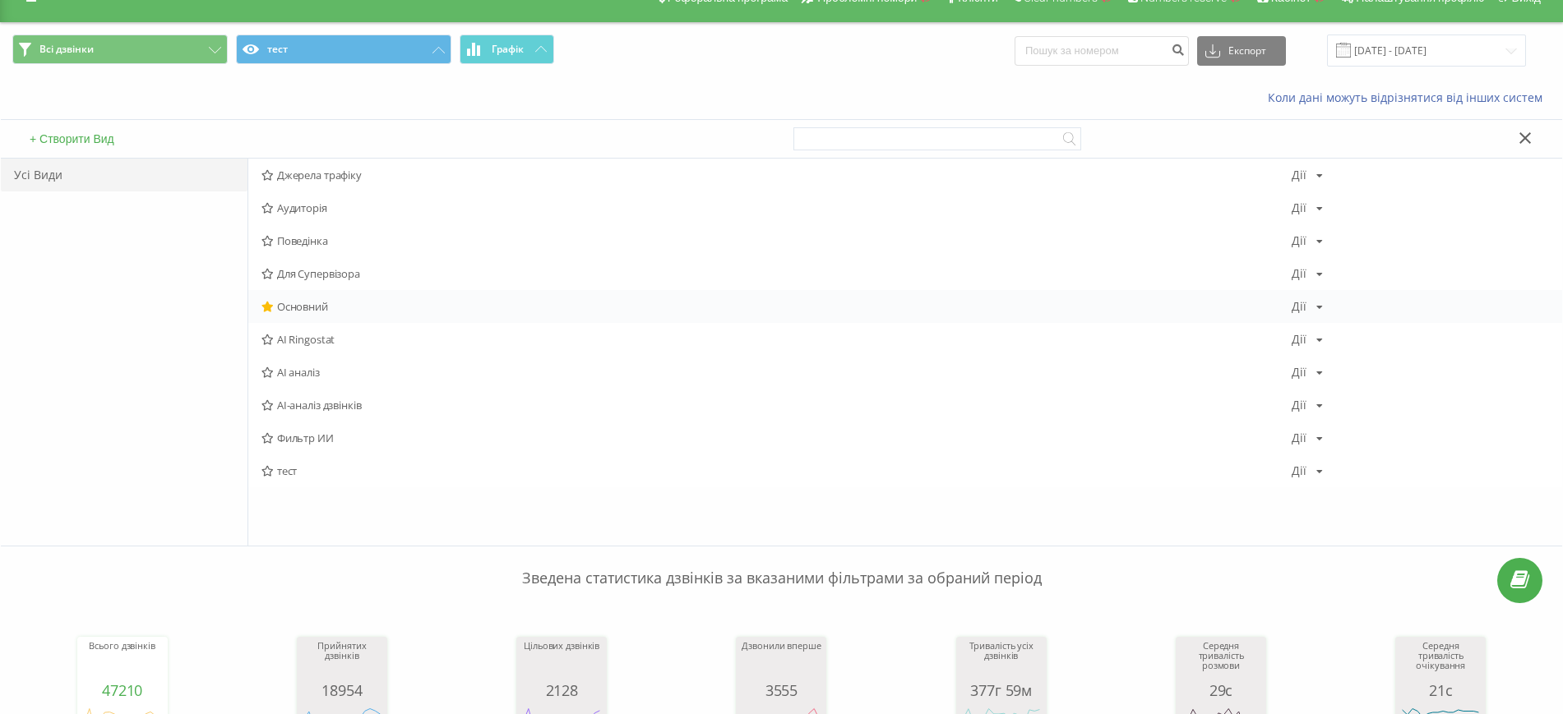
click at [1316, 307] on icon at bounding box center [1319, 307] width 7 height 10
click at [1355, 358] on span "Копіювати" at bounding box center [1361, 359] width 51 height 14
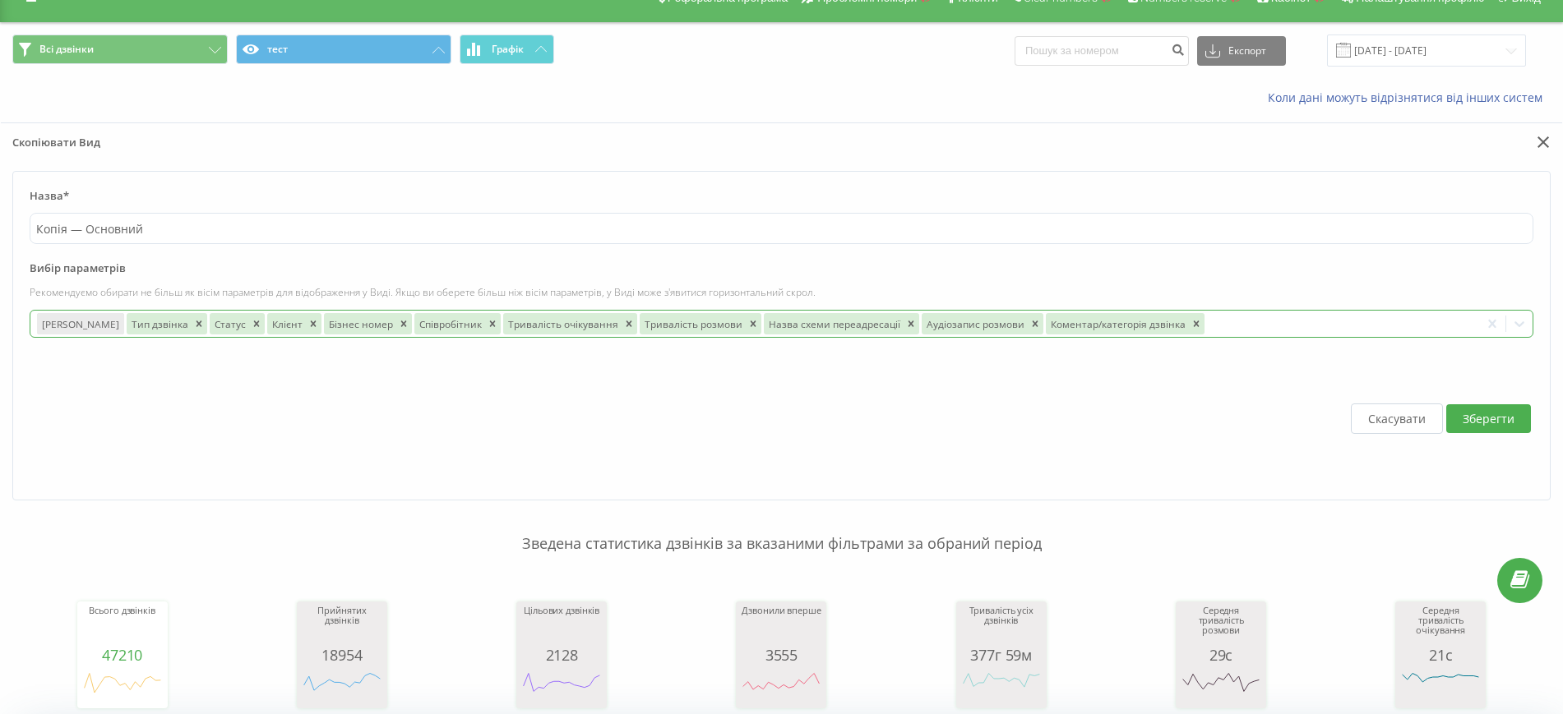
click at [1238, 322] on div at bounding box center [1340, 323] width 266 height 19
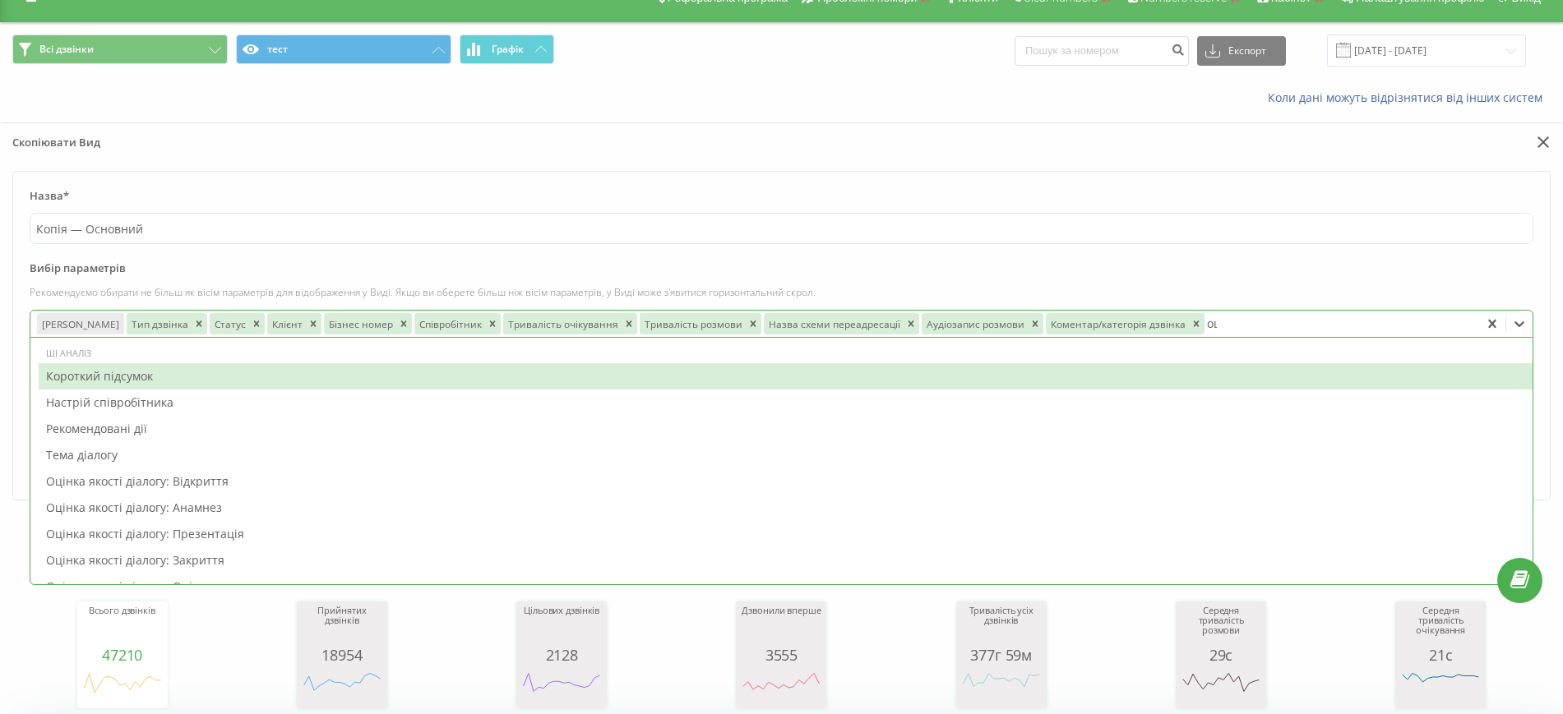
type input "оці"
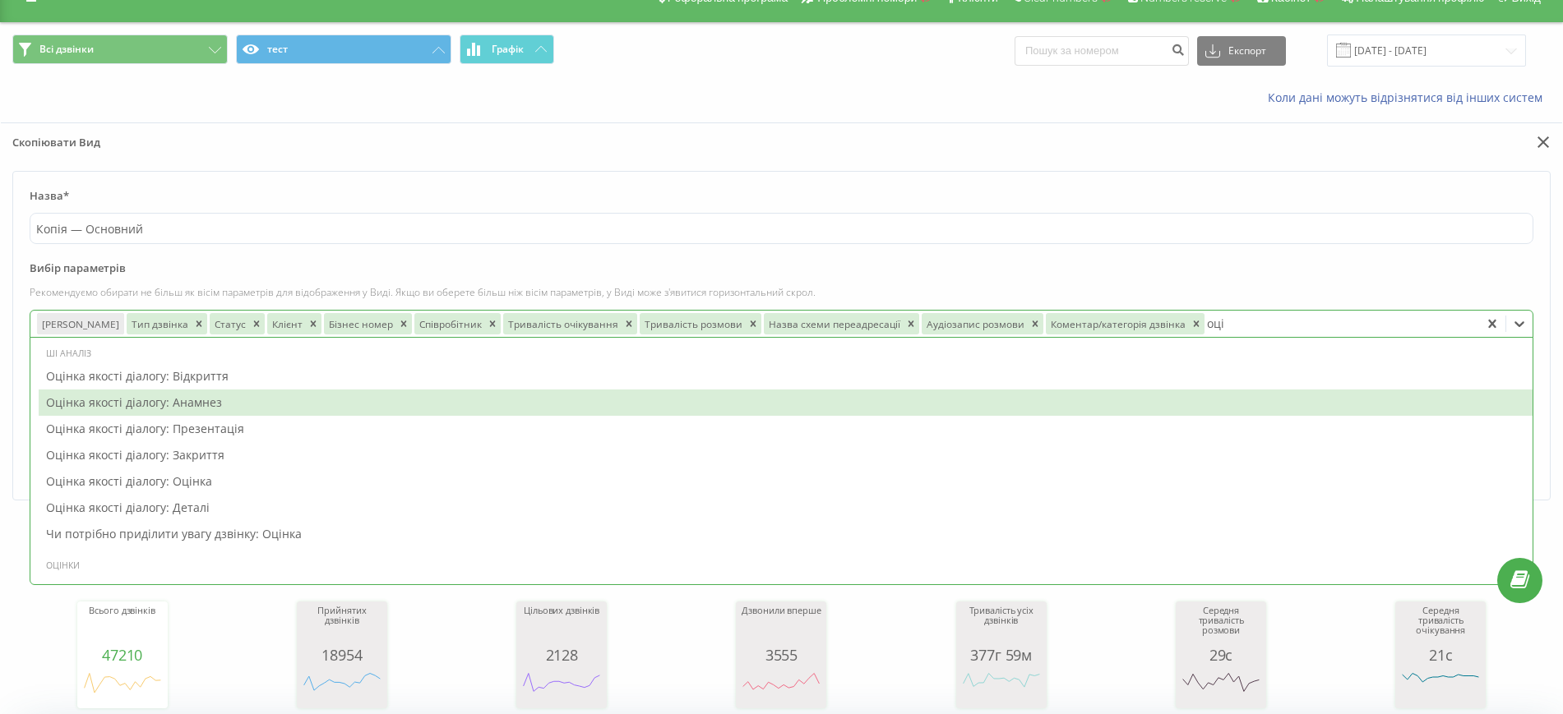
scroll to position [81, 0]
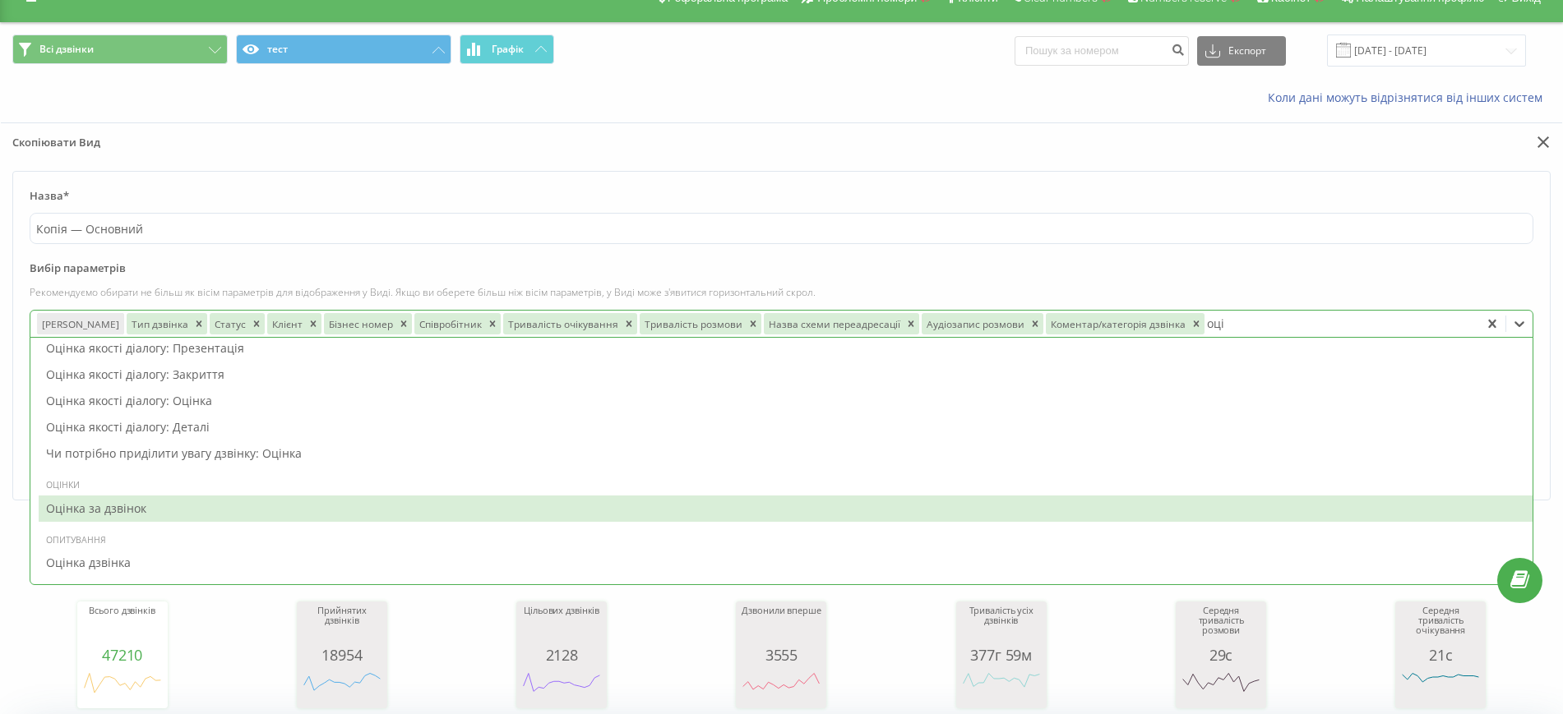
click at [133, 511] on div "Оцінка за дзвінок" at bounding box center [785, 509] width 1493 height 26
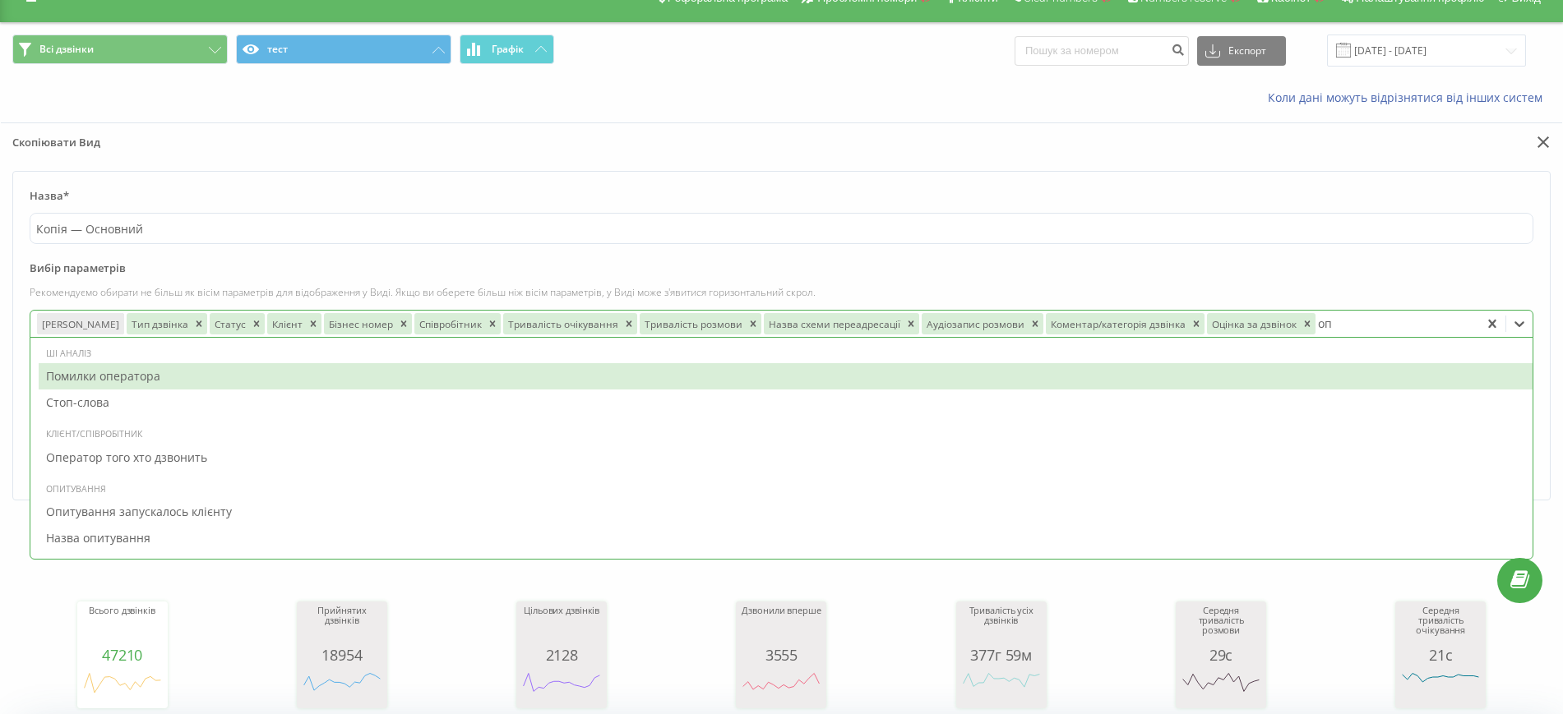
scroll to position [0, 0]
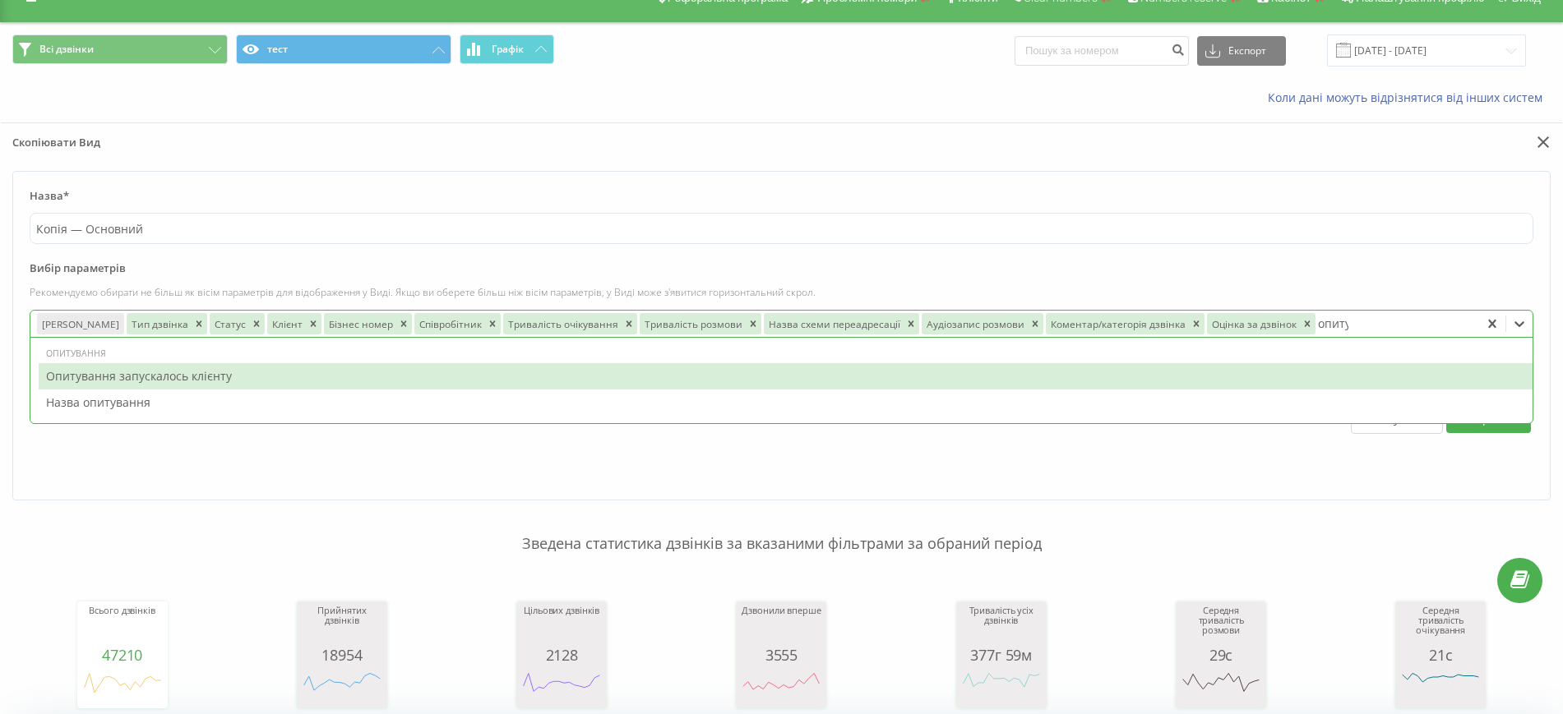
type input "опитув"
click at [262, 374] on div "Опитування запускалось клієнту" at bounding box center [785, 376] width 1493 height 26
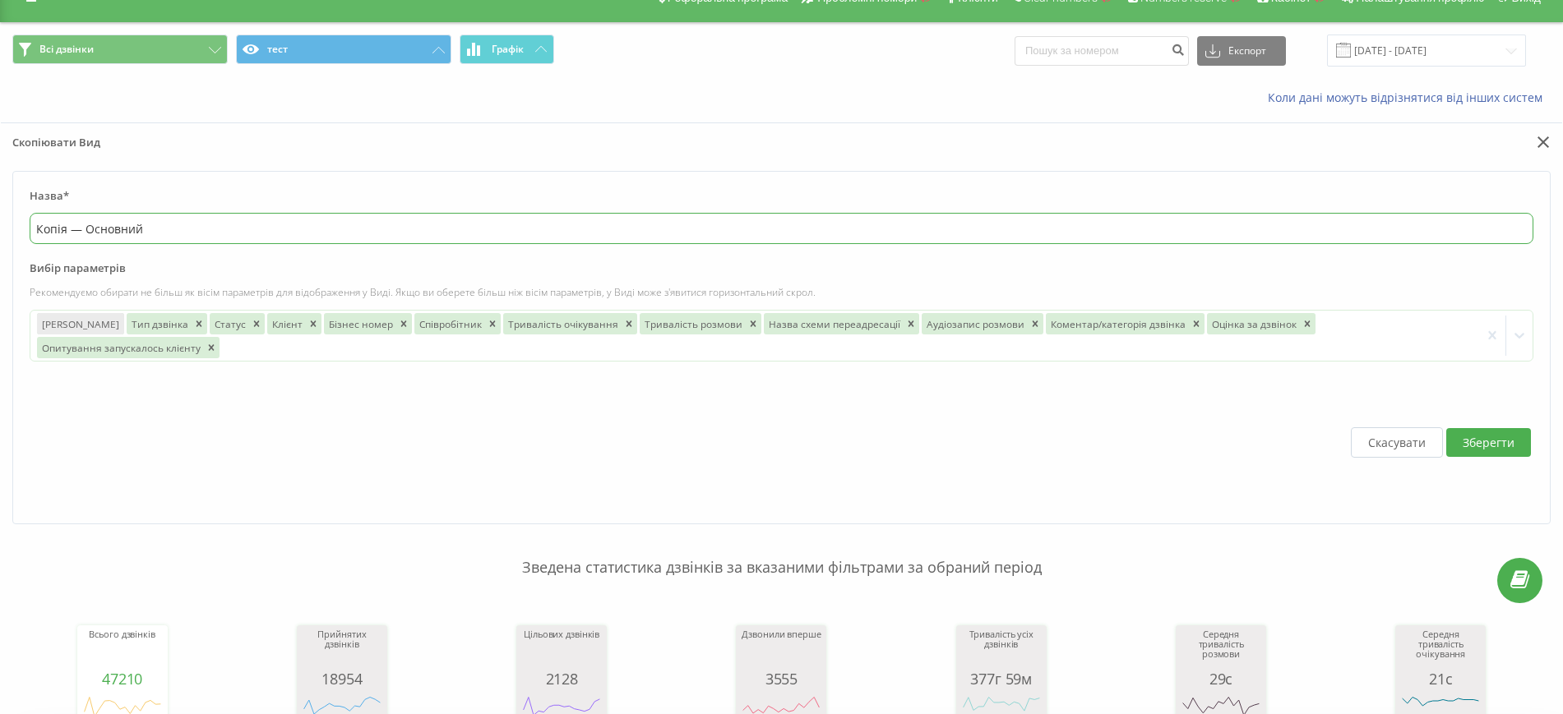
click at [144, 232] on input "Копія — Основний" at bounding box center [781, 228] width 1503 height 31
click at [174, 224] on input "Копія — Основний" at bounding box center [781, 228] width 1503 height 31
drag, startPoint x: 132, startPoint y: 227, endPoint x: 23, endPoint y: 232, distance: 109.4
click at [23, 232] on form "Назва* Копія — Основний Вибір параметрів Рекомендуємо обирати не більш як вісім…" at bounding box center [781, 347] width 1538 height 353
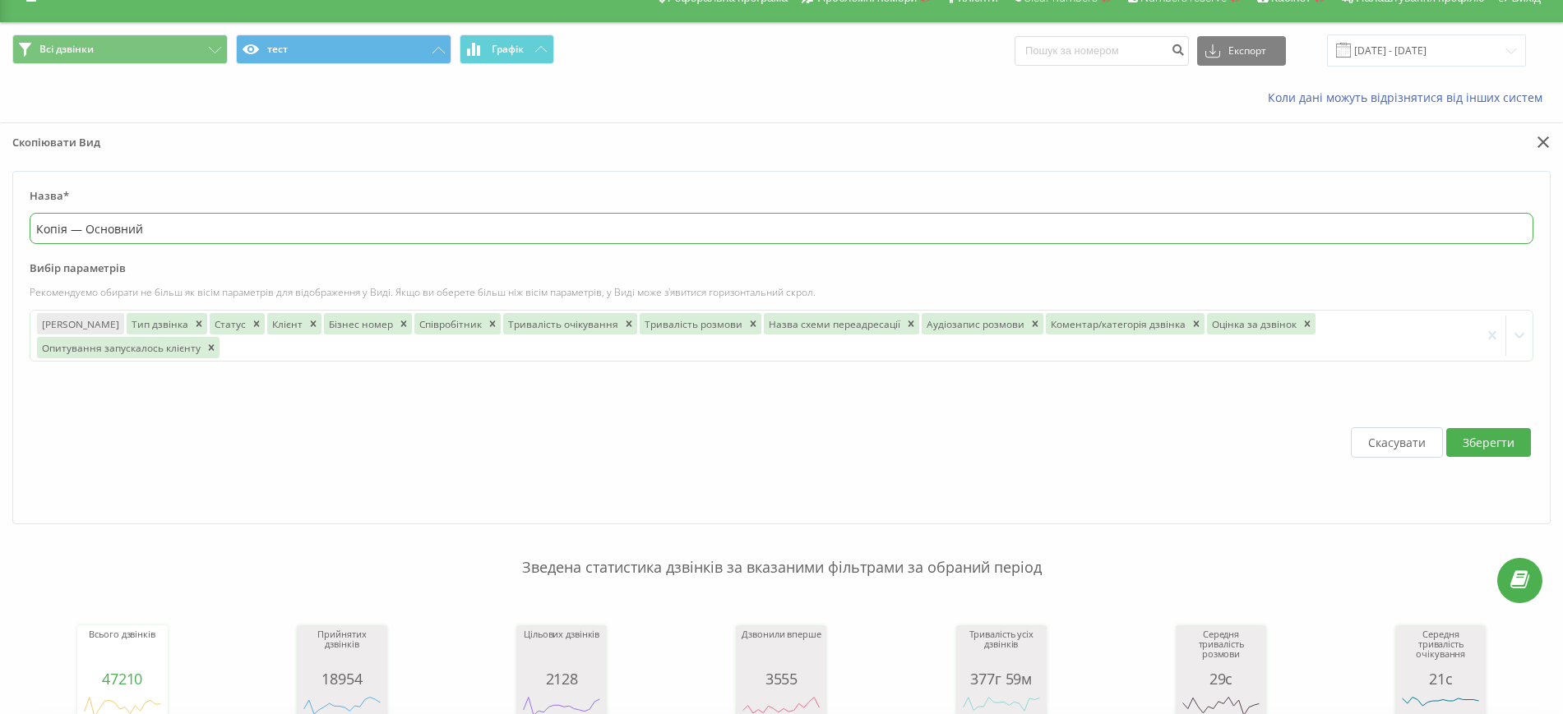
click at [195, 228] on input "Копія — Основний" at bounding box center [781, 228] width 1503 height 31
click at [195, 230] on input "Копія — Основний" at bounding box center [781, 228] width 1503 height 31
click at [178, 231] on input "Копія — Основний" at bounding box center [781, 228] width 1503 height 31
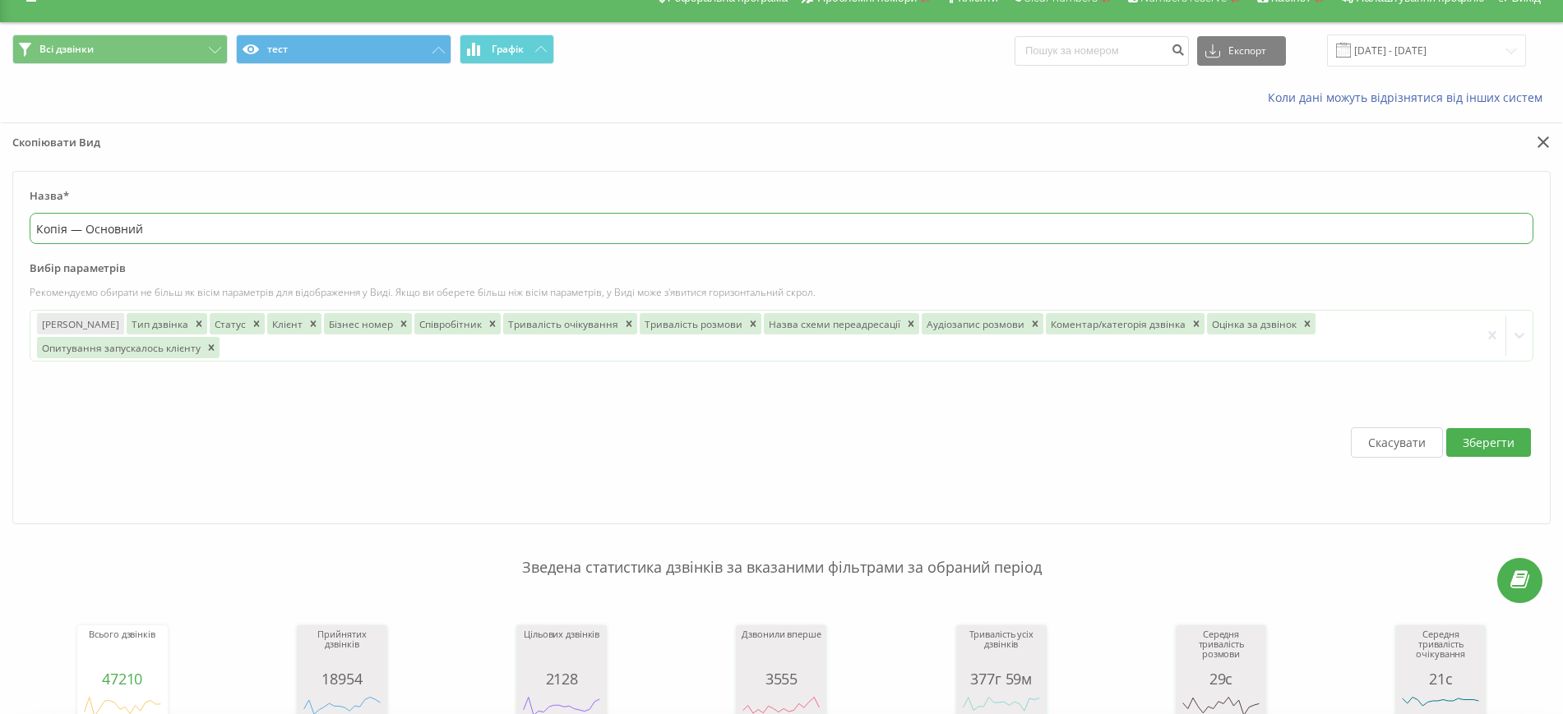
drag, startPoint x: 183, startPoint y: 227, endPoint x: 32, endPoint y: 228, distance: 151.2
click at [32, 228] on input "Копія — Основний" at bounding box center [781, 228] width 1503 height 31
paste input "ценка качества обслуживания"
click at [251, 231] on input "Оценка качества обслуживания" at bounding box center [781, 228] width 1503 height 31
drag, startPoint x: 1207, startPoint y: 319, endPoint x: 512, endPoint y: 338, distance: 694.8
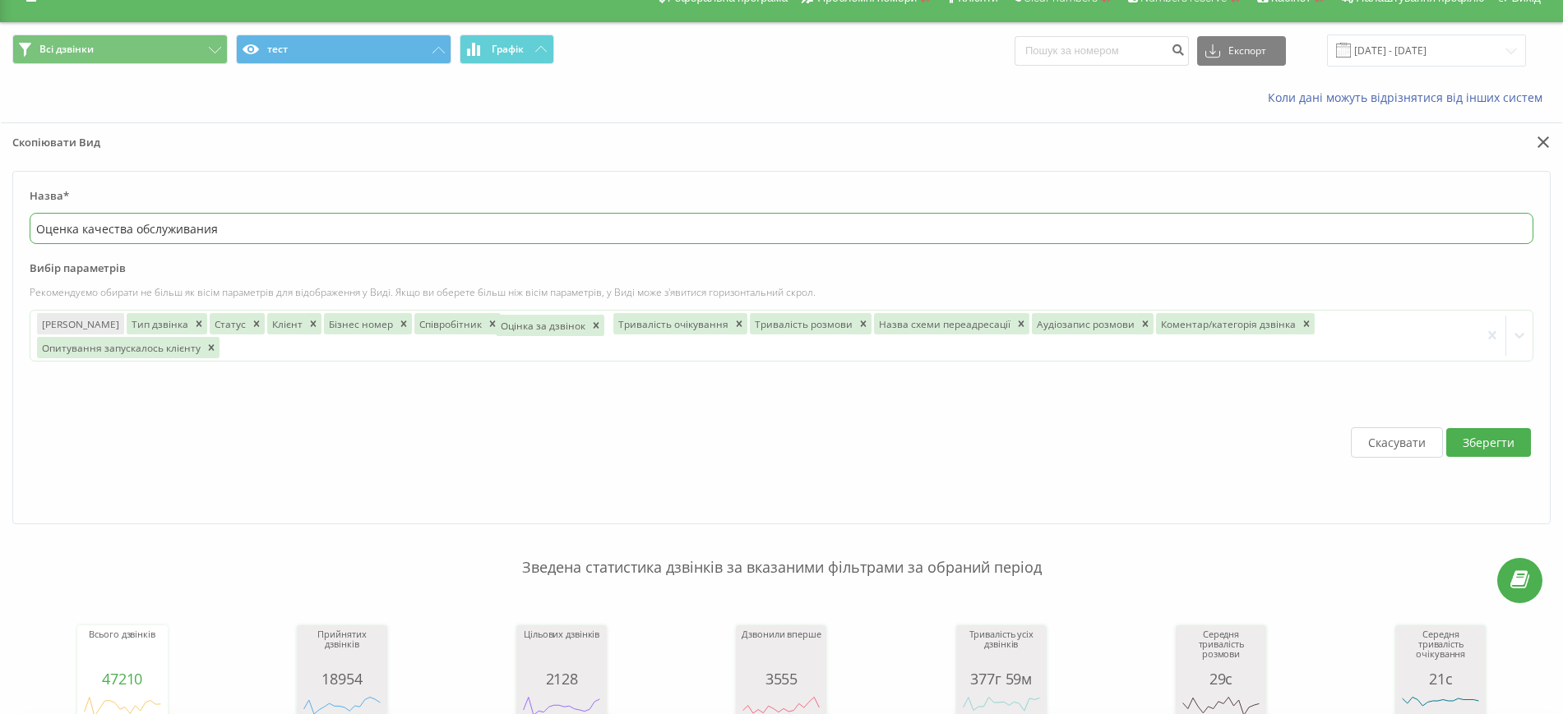
click at [505, 343] on form "Назва* Оценка качества обслуживания Вибір параметрів Рекомендуємо обирати не бі…" at bounding box center [781, 347] width 1538 height 353
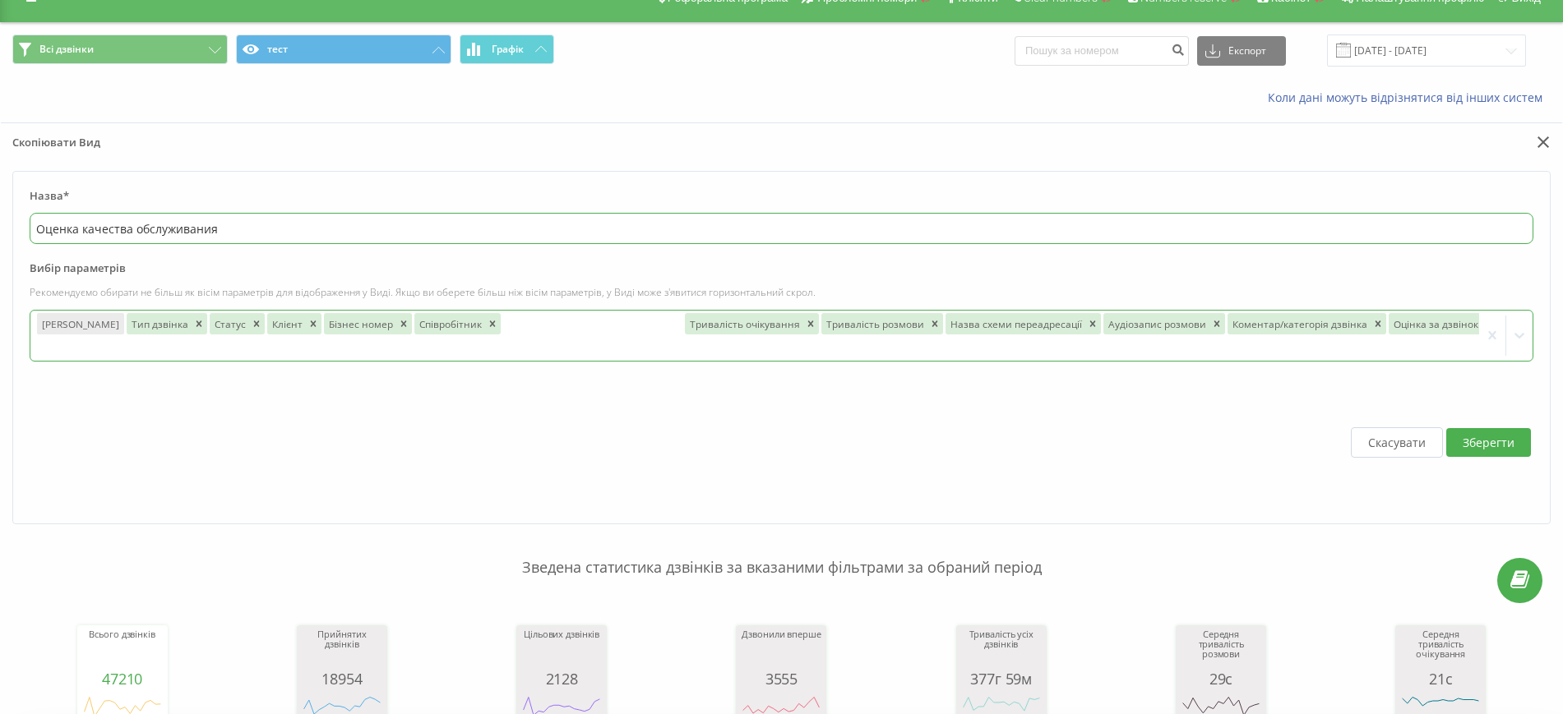
drag, startPoint x: 1333, startPoint y: 323, endPoint x: 519, endPoint y: 325, distance: 814.5
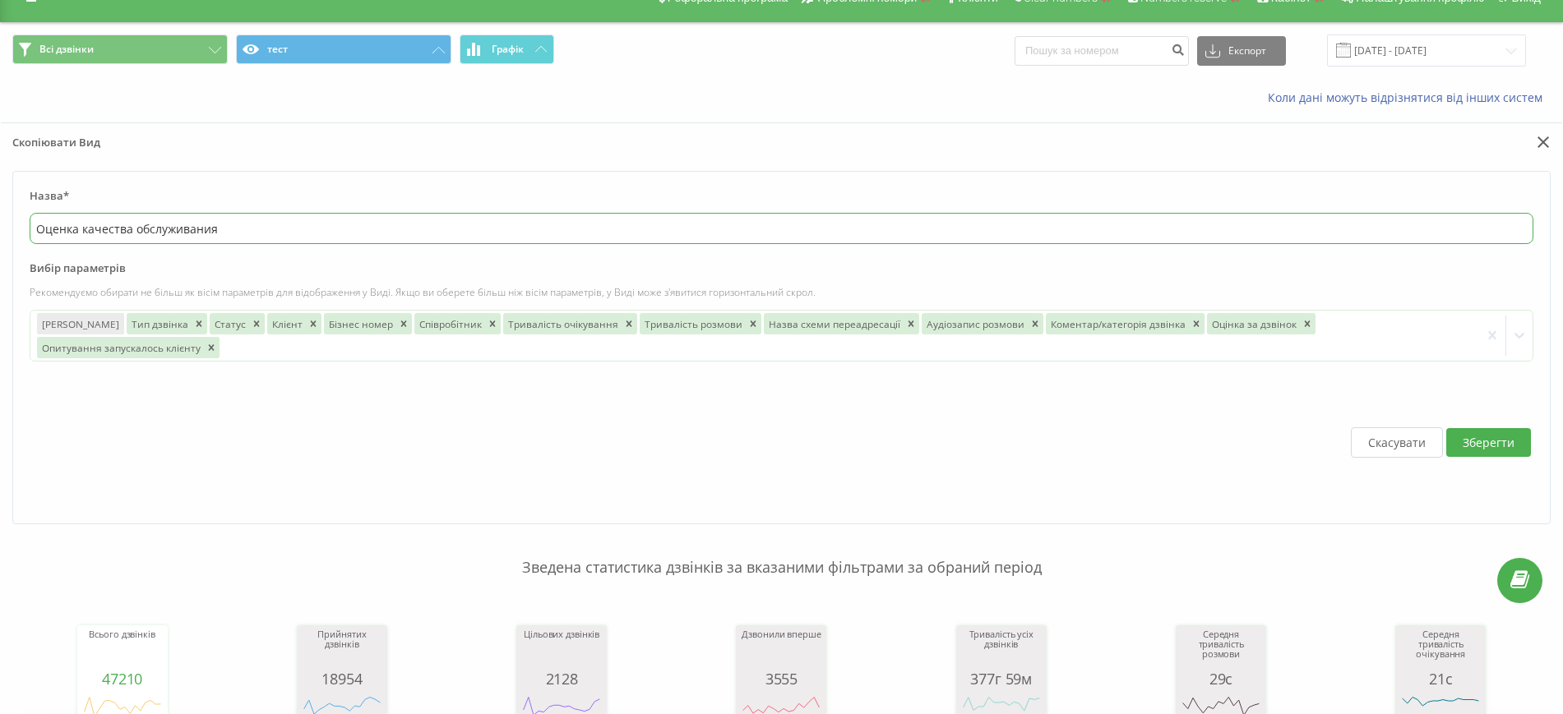
type input "Оценка качества обслуживания"
click at [995, 421] on div "Скасувати Зберегти" at bounding box center [781, 442] width 1503 height 129
click at [1485, 428] on button "Зберегти" at bounding box center [1488, 442] width 85 height 29
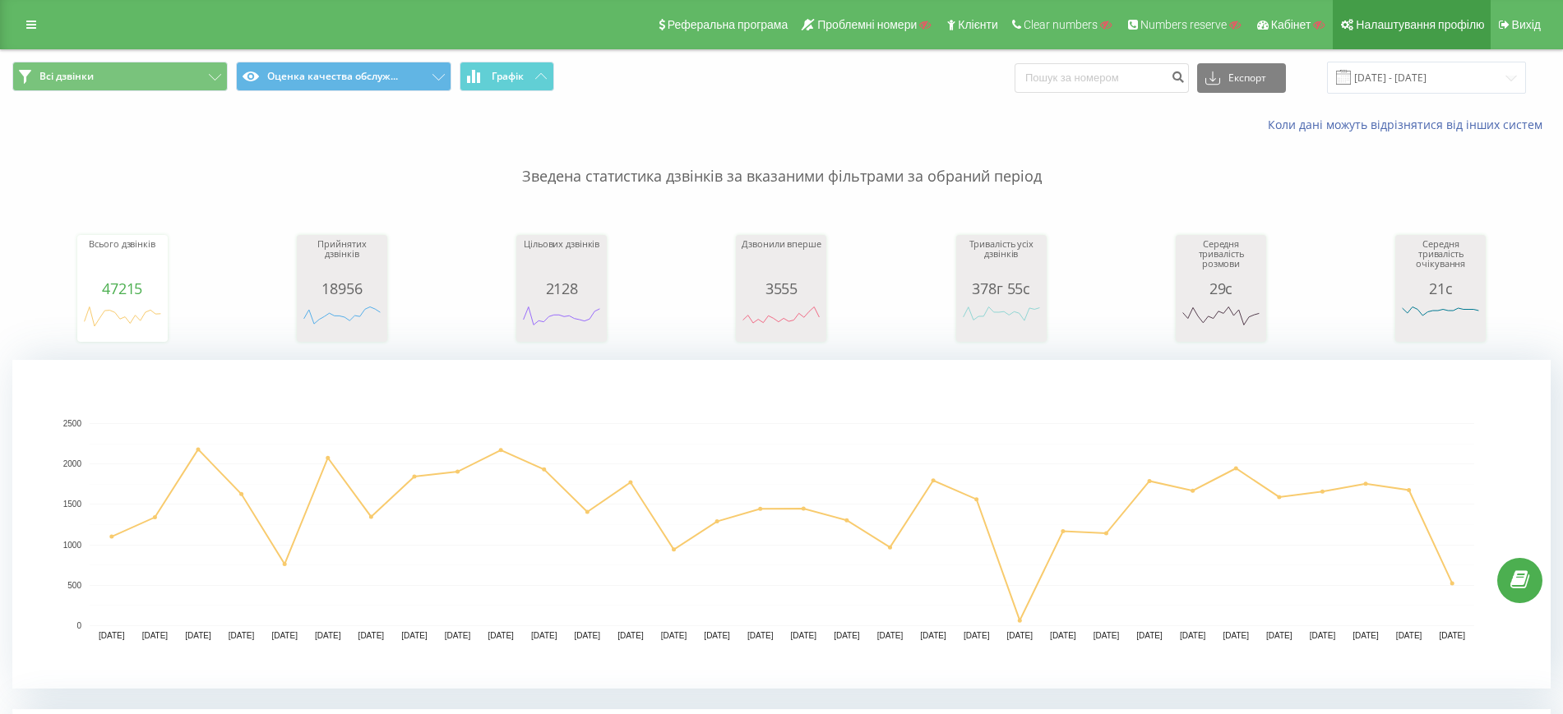
click at [1374, 21] on span "Налаштування профілю" at bounding box center [1419, 24] width 128 height 13
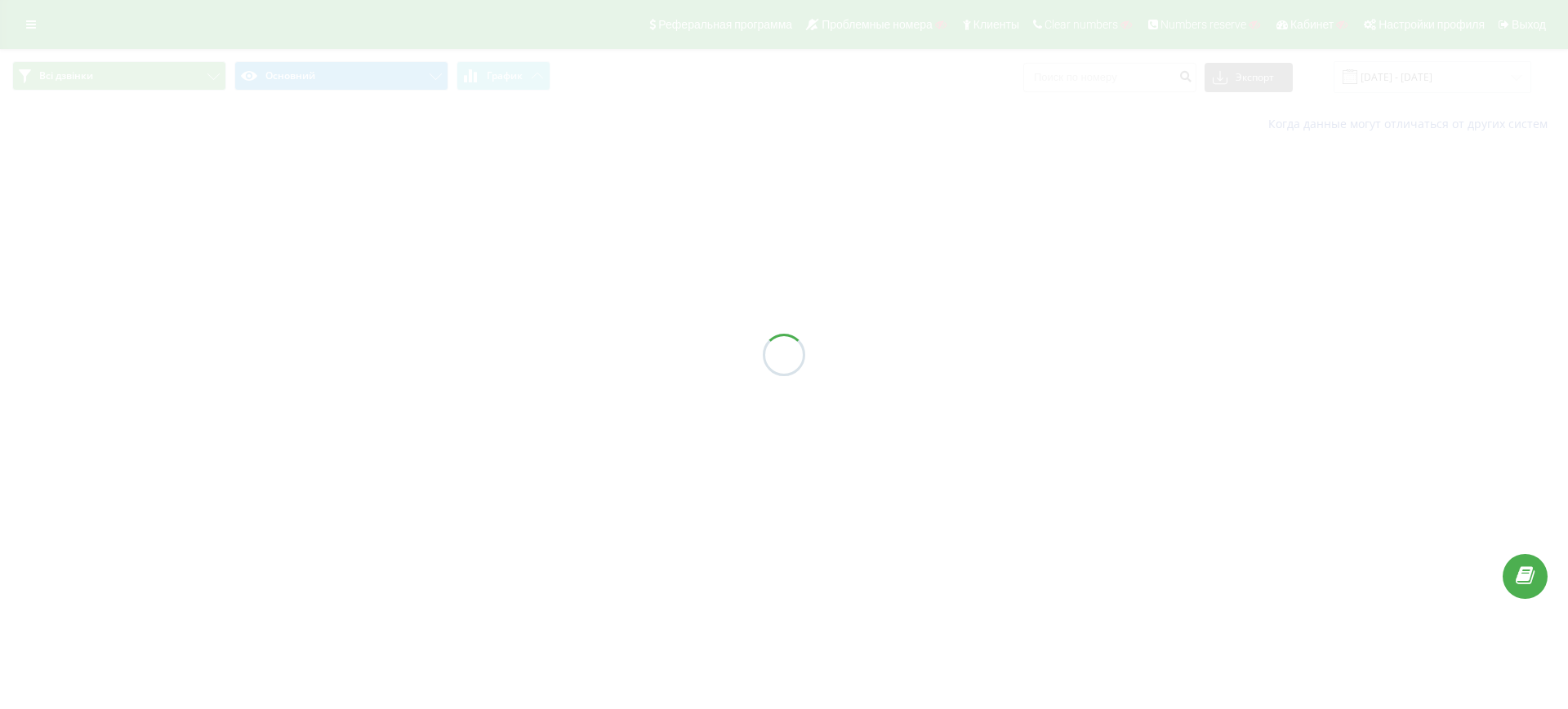
click at [324, 77] on div at bounding box center [784, 354] width 1568 height 709
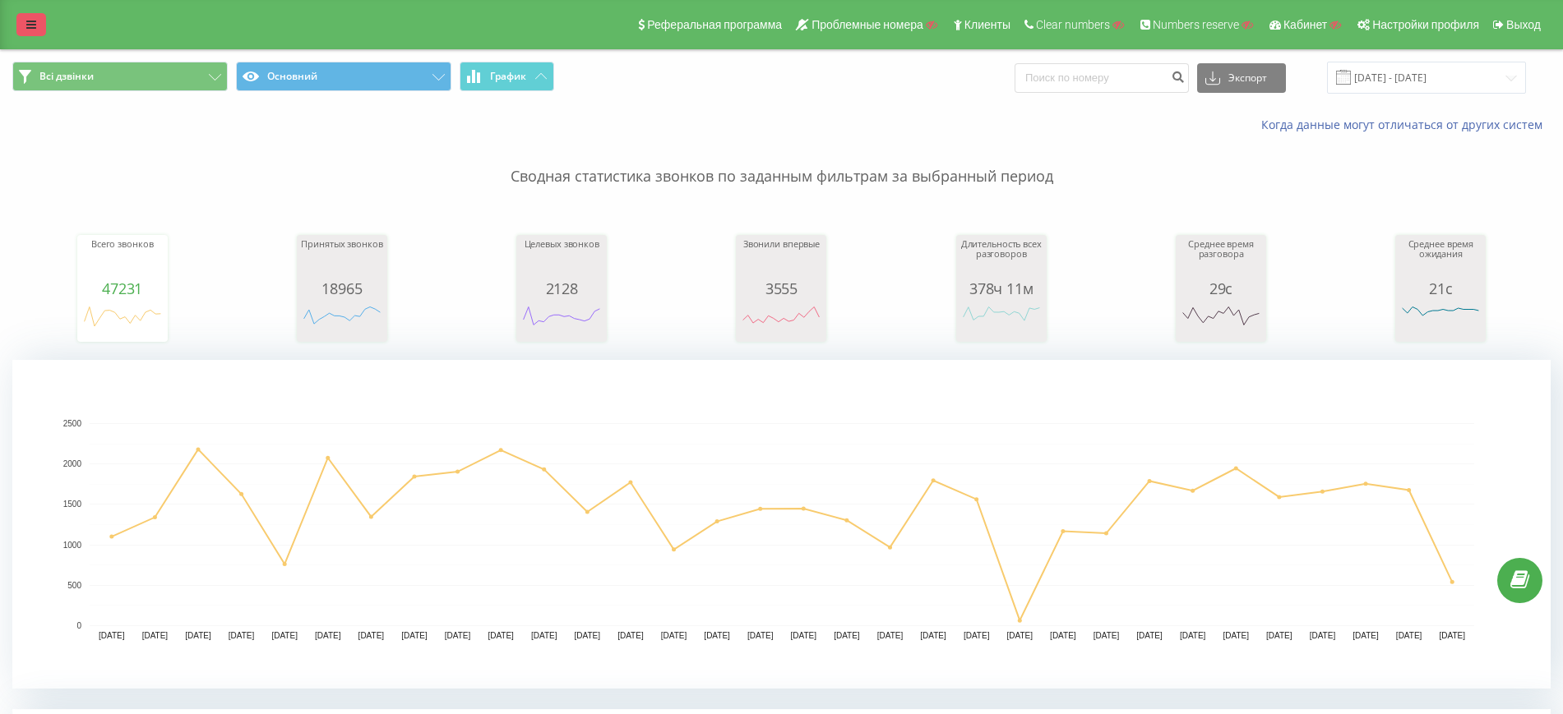
click at [23, 23] on link at bounding box center [31, 24] width 30 height 23
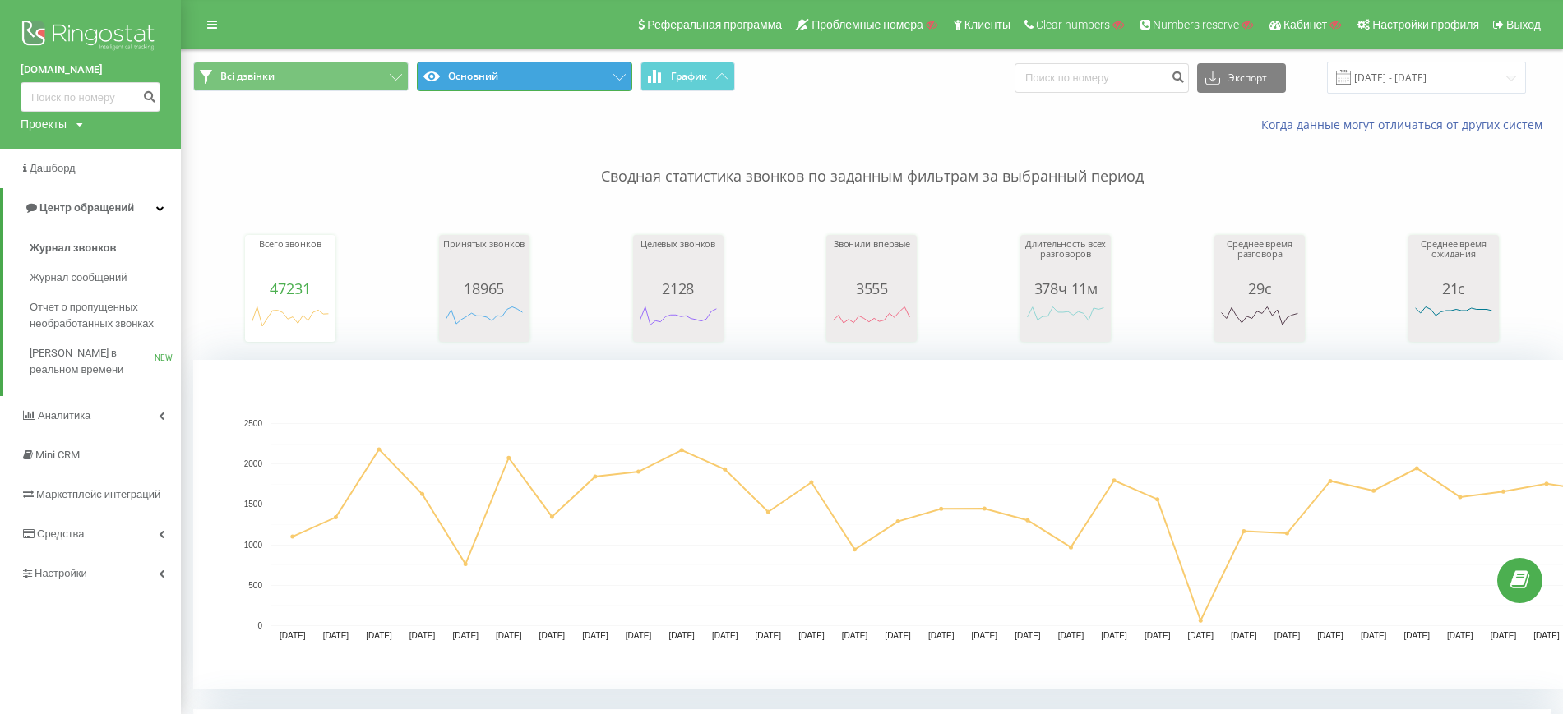
click at [528, 79] on button "Основний" at bounding box center [524, 77] width 215 height 30
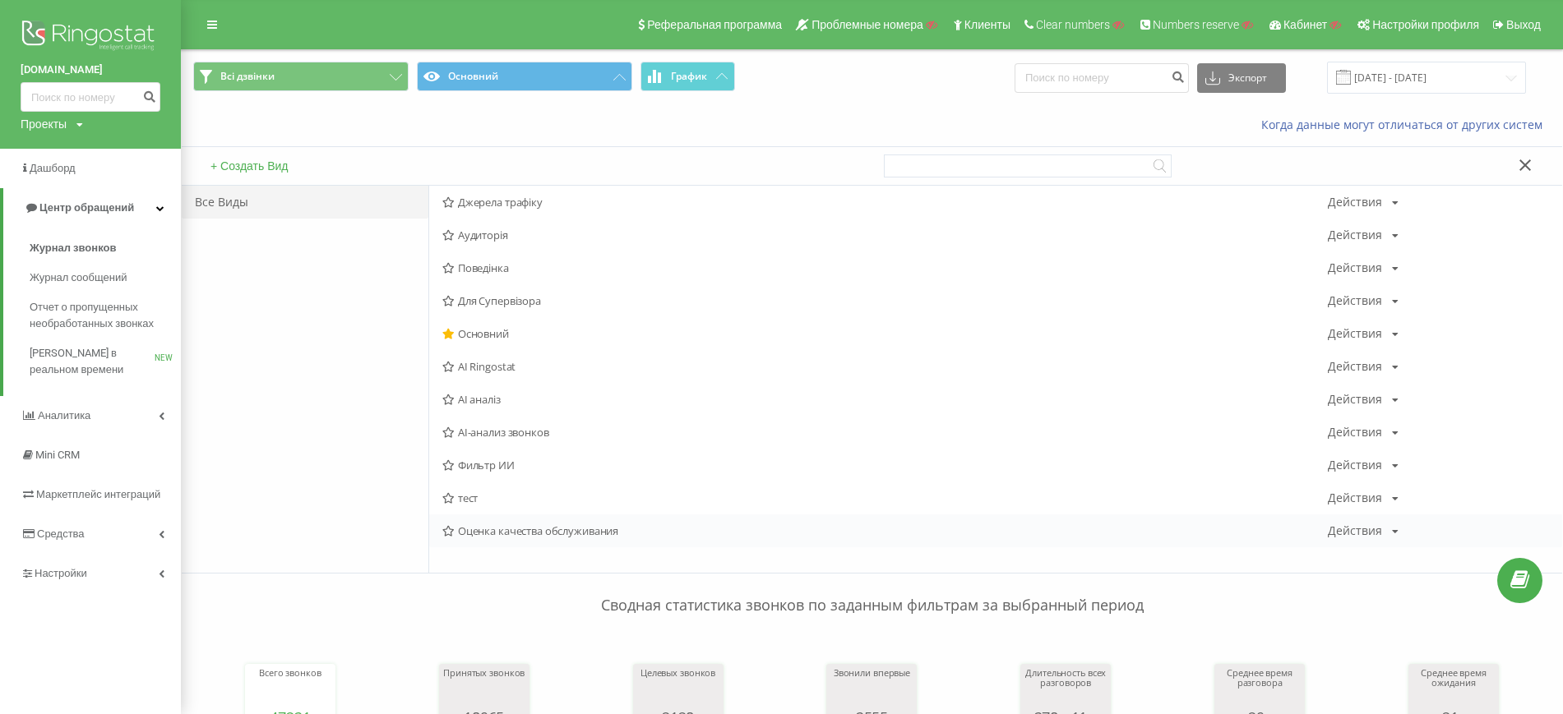
click at [561, 533] on span "Оценка качества обслуживания" at bounding box center [884, 531] width 885 height 12
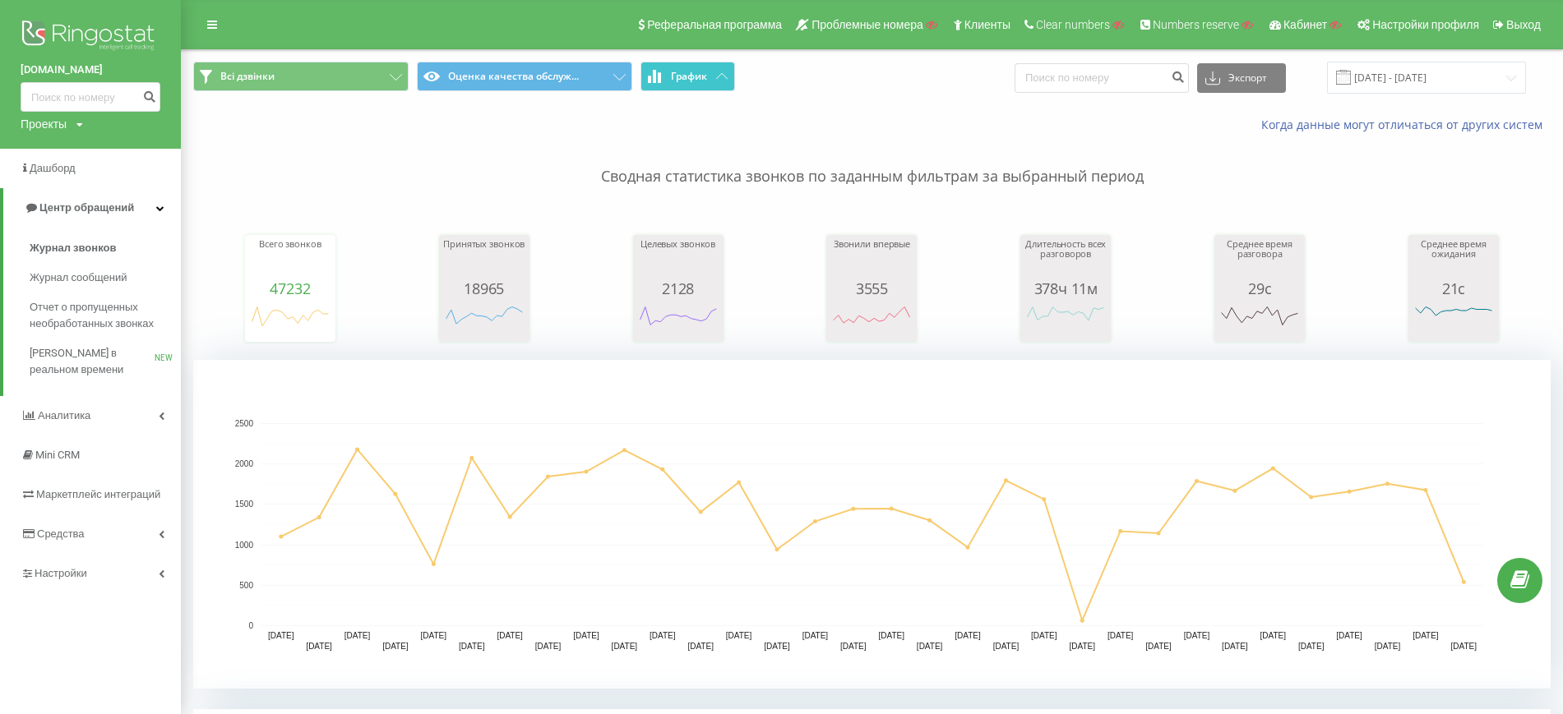
click at [698, 76] on span "График" at bounding box center [689, 77] width 36 height 12
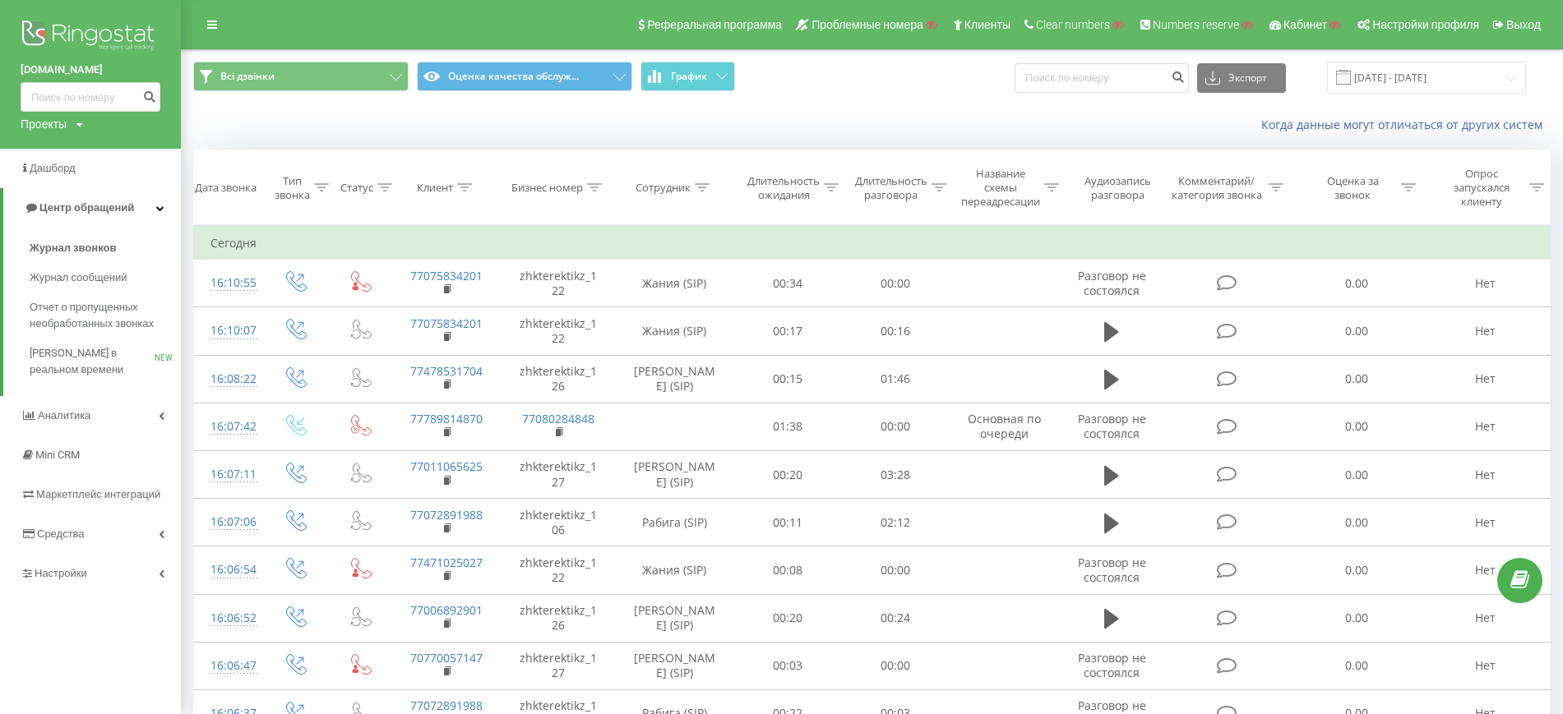
drag, startPoint x: 958, startPoint y: 99, endPoint x: 735, endPoint y: 71, distance: 225.3
click at [956, 99] on div "Всі дзвінки Оценка качества обслуж... График Экспорт .csv .xls .xlsx 19.07.2025…" at bounding box center [872, 77] width 1380 height 55
click at [599, 76] on button "Оценка качества обслуж..." at bounding box center [524, 77] width 215 height 30
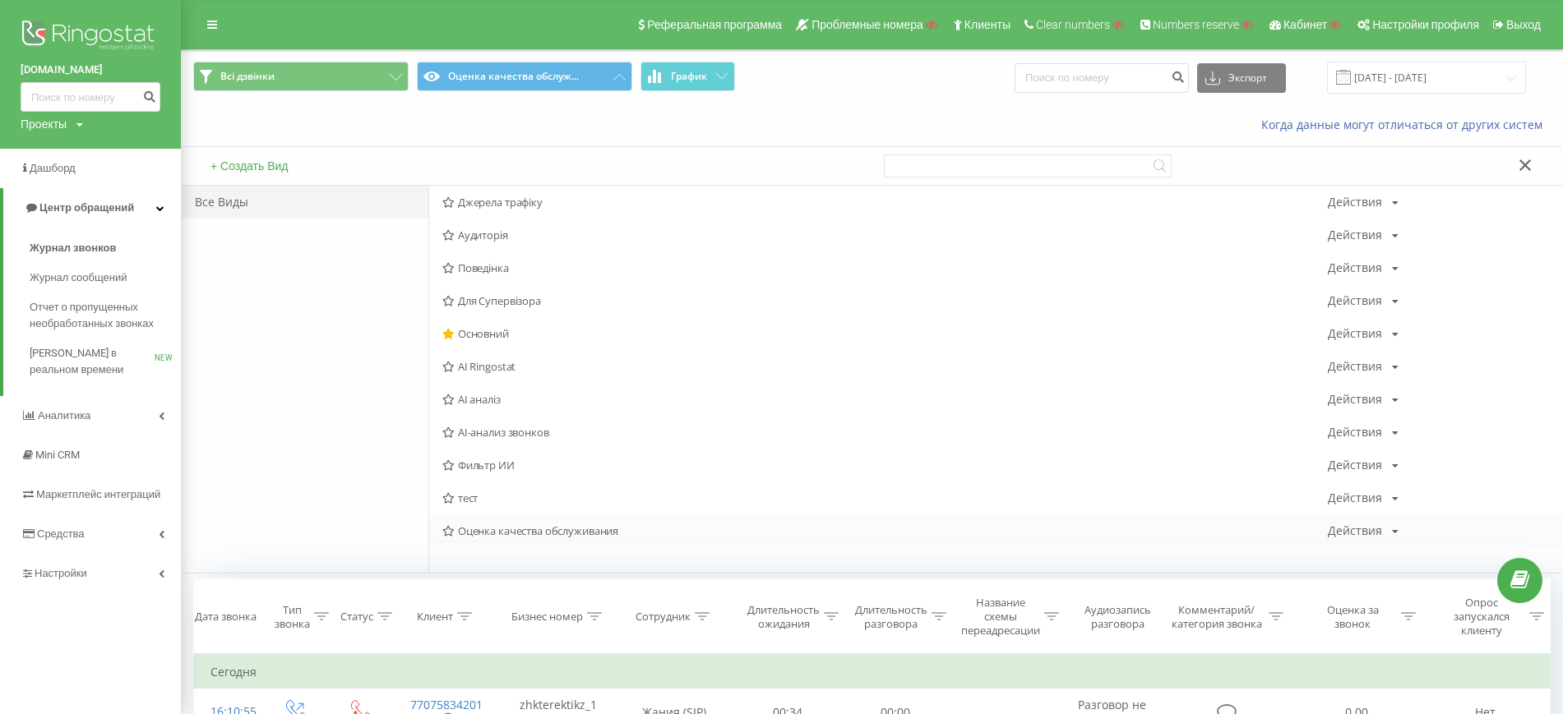
click at [1381, 533] on div "Действия Редактировать Копировать Удалить По умолчанию Поделиться" at bounding box center [1362, 531] width 71 height 12
click at [1403, 672] on span "Поделиться" at bounding box center [1401, 674] width 58 height 14
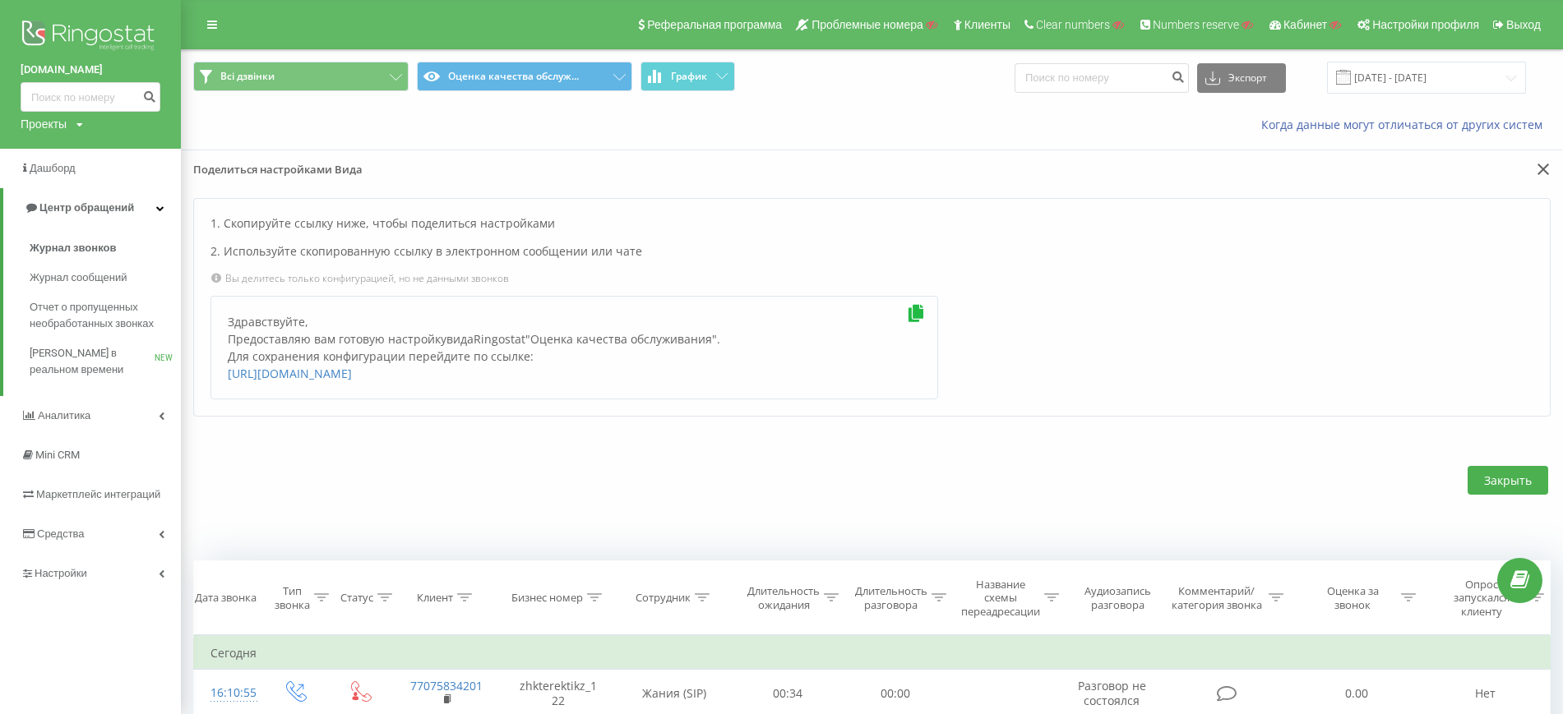
drag, startPoint x: 225, startPoint y: 339, endPoint x: 671, endPoint y: 417, distance: 452.1
click at [671, 399] on div "Здравствуйте, Предоставляю вам готовую настройку вида Ringostat " Оценка качест…" at bounding box center [573, 348] width 727 height 104
click at [401, 451] on div "Закрыть" at bounding box center [871, 480] width 1357 height 127
drag, startPoint x: 289, startPoint y: 376, endPoint x: 556, endPoint y: 360, distance: 266.8
click at [556, 360] on div "Здравствуйте, Предоставляю вам готовую настройку вида Ringostat " Оценка качест…" at bounding box center [573, 348] width 727 height 104
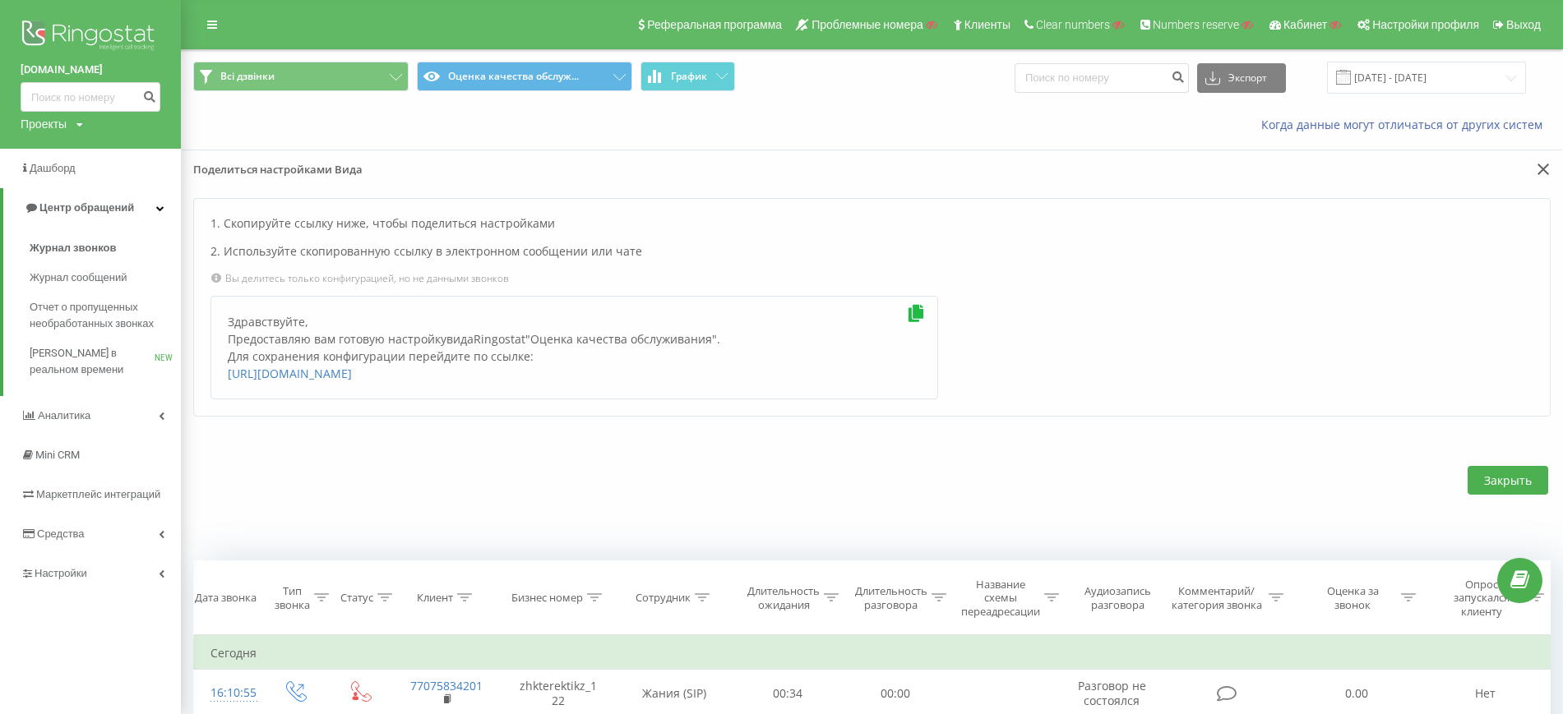
copy div "Для сохранения конфигурации перейдите по ссылке:"
click at [1093, 416] on div "1. Скопируйте ссылку ниже, чтобы поделиться настройками 2. Используйте скопиров…" at bounding box center [871, 307] width 1357 height 218
drag, startPoint x: 220, startPoint y: 373, endPoint x: 635, endPoint y: 408, distance: 416.5
click at [635, 399] on div "Здравствуйте, Предоставляю вам готовую настройку вида Ringostat " Оценка качест…" at bounding box center [573, 348] width 727 height 104
copy link "https://reports.ringostat.com/sharable-reports-creation?type=view&id=4142541&na…"
